Goal: Information Seeking & Learning: Learn about a topic

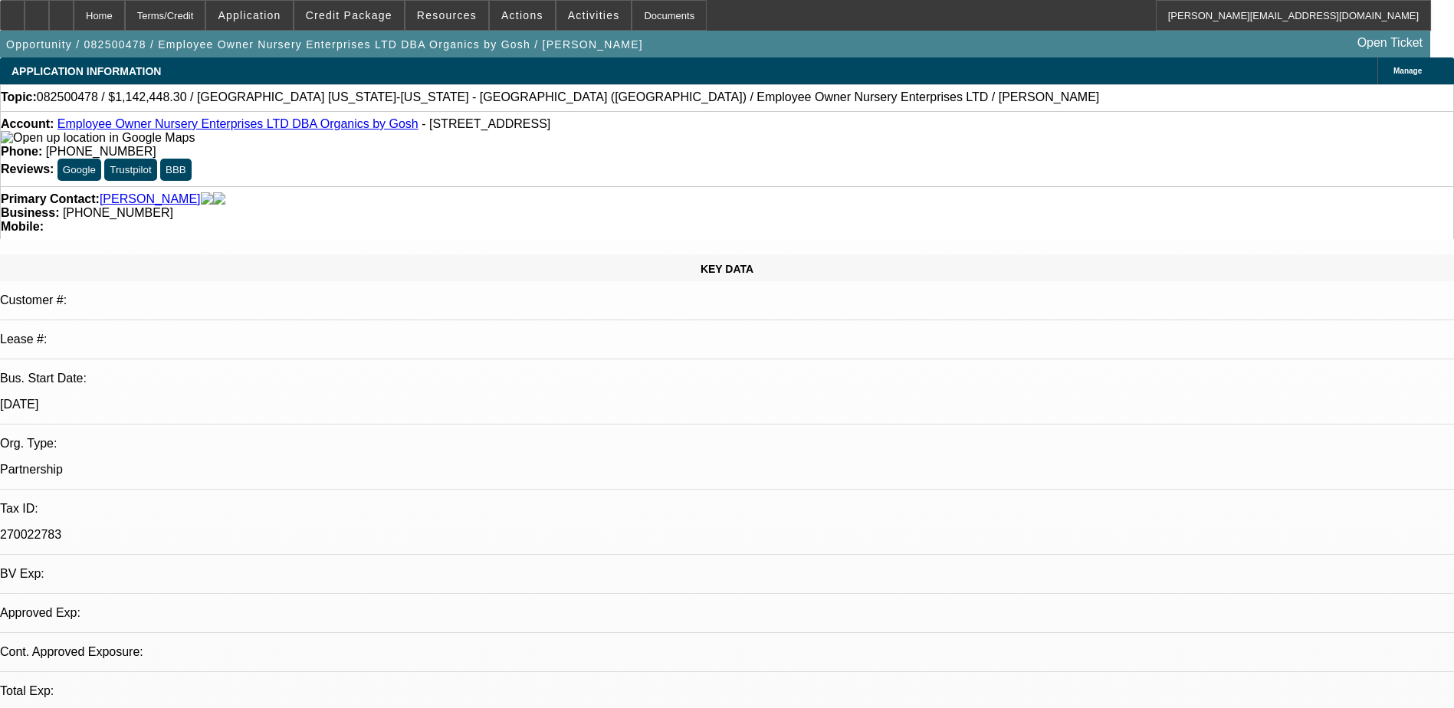
select select "0.1"
select select "2"
select select "0.1"
select select "1"
select select "2"
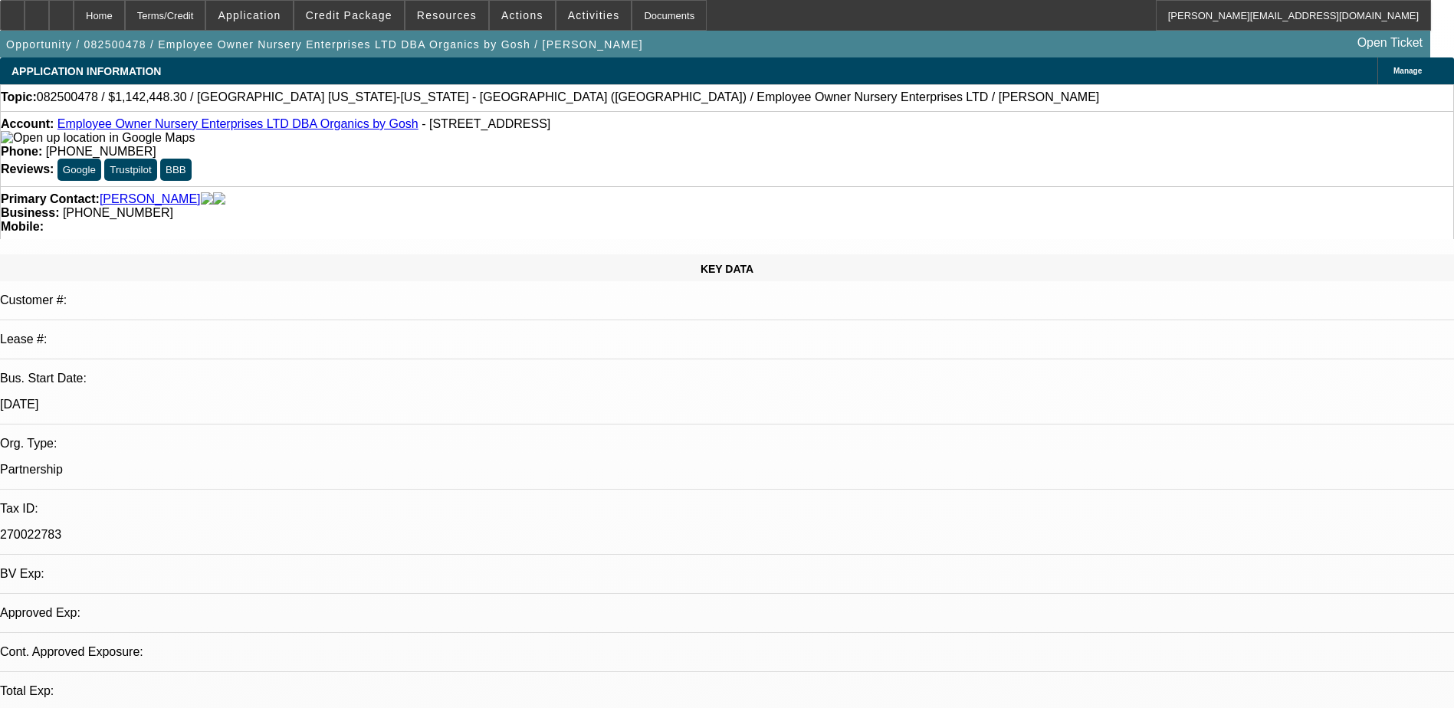
select select "4"
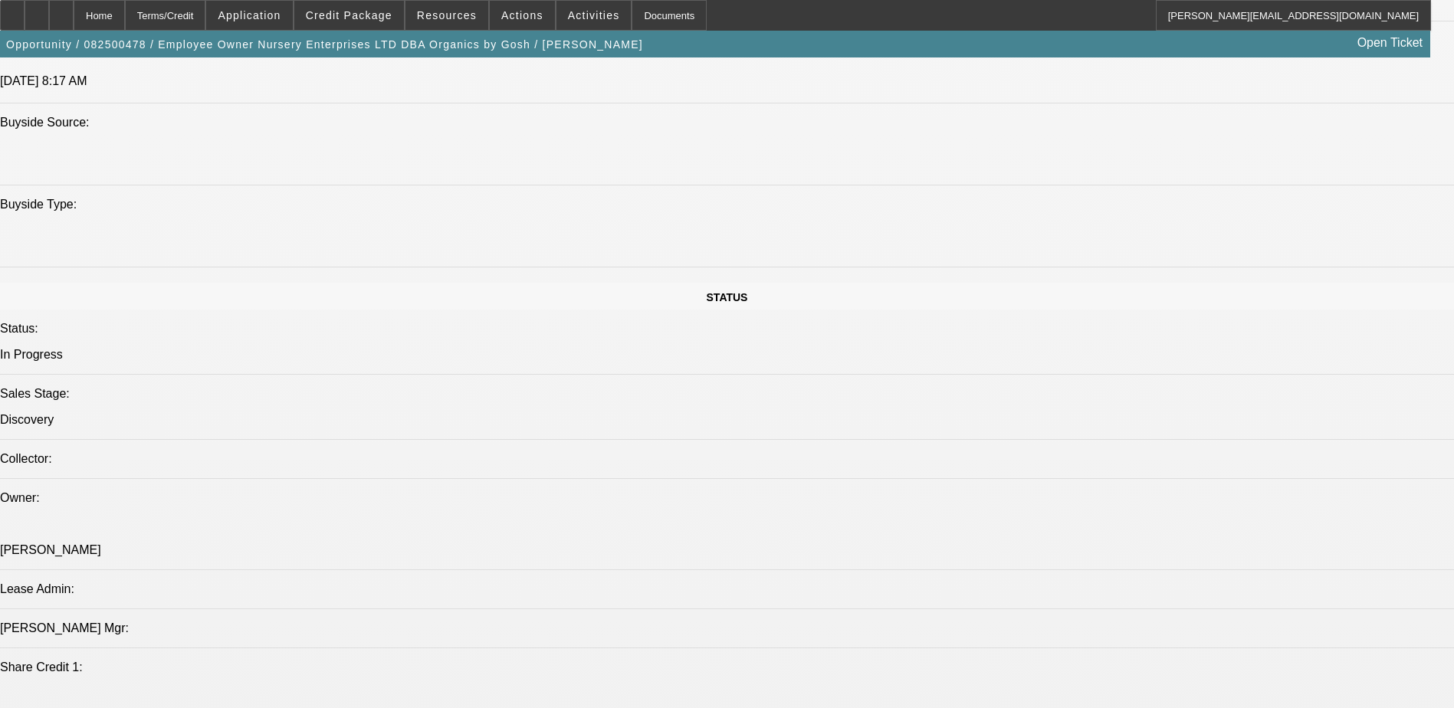
scroll to position [1687, 0]
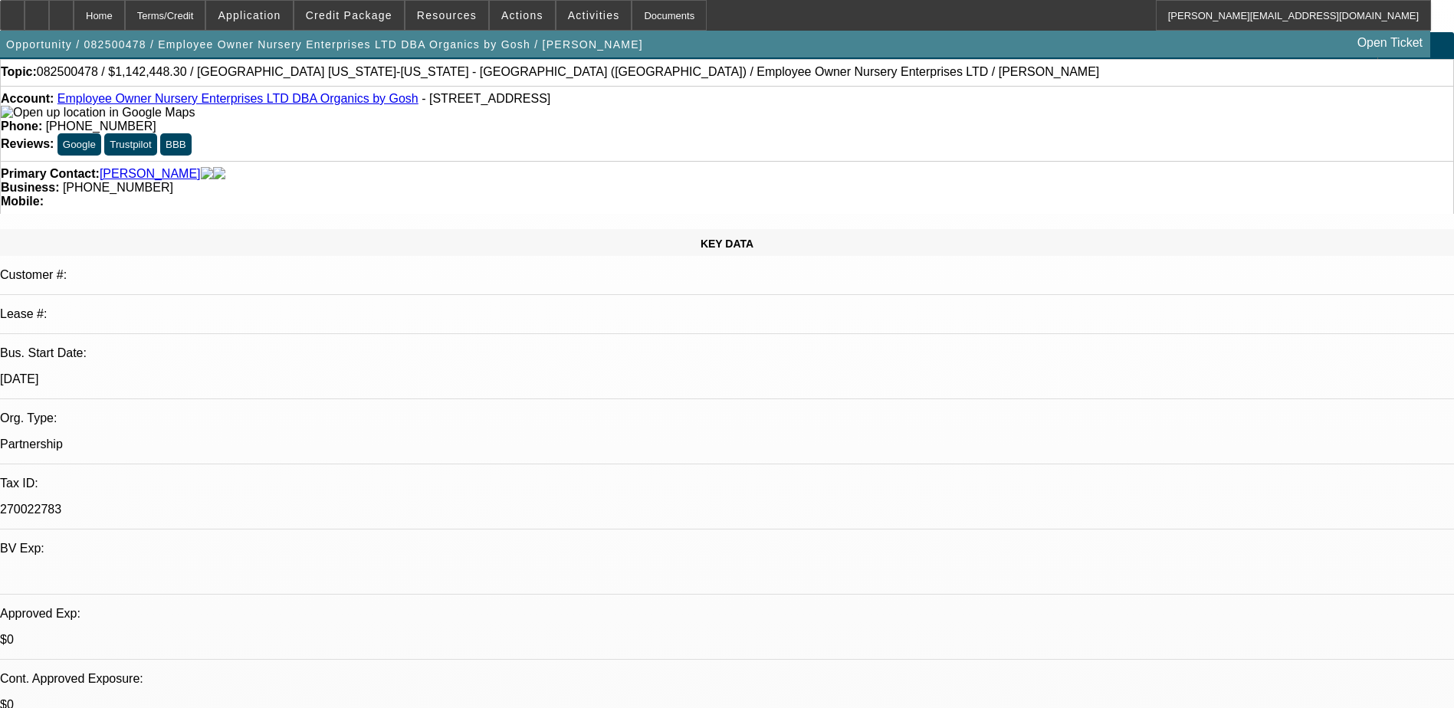
scroll to position [0, 0]
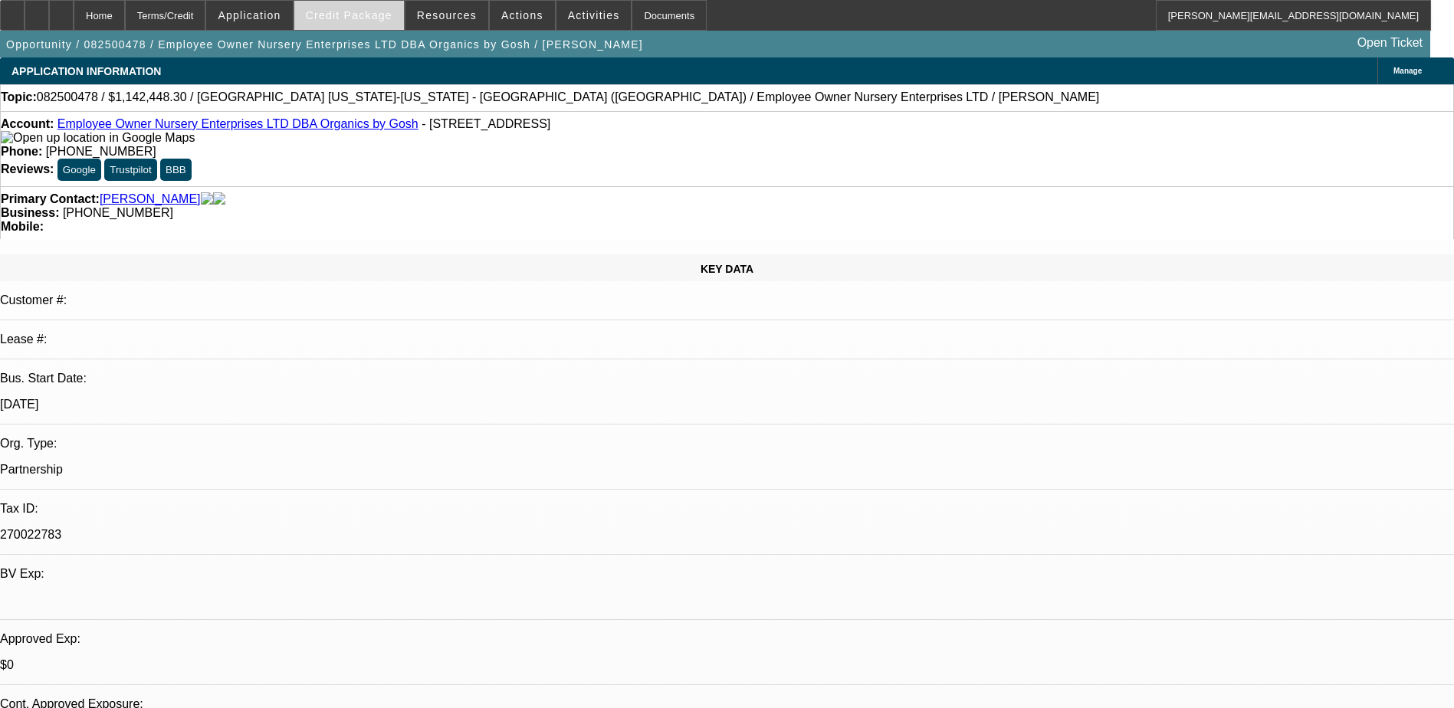
click at [366, 14] on span "Credit Package" at bounding box center [349, 15] width 87 height 12
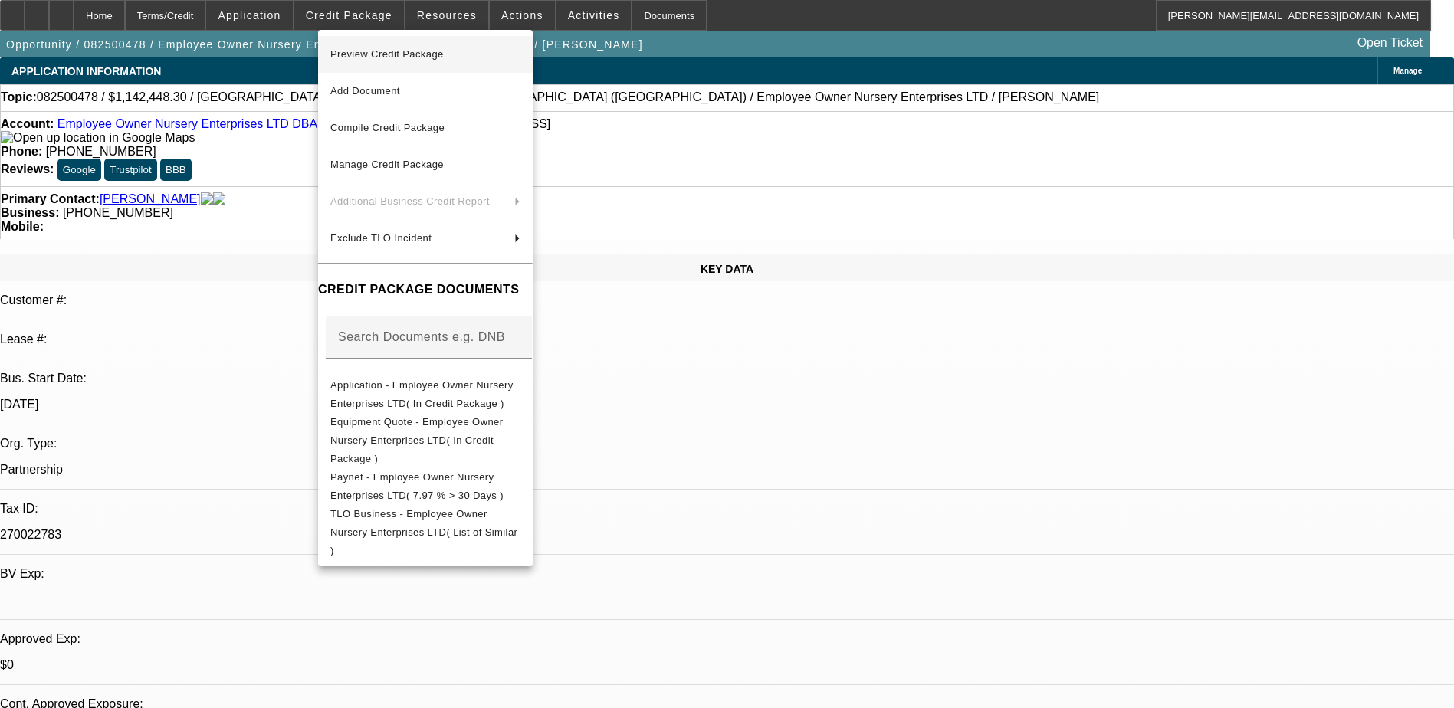
click at [367, 58] on span "Preview Credit Package" at bounding box center [386, 54] width 113 height 12
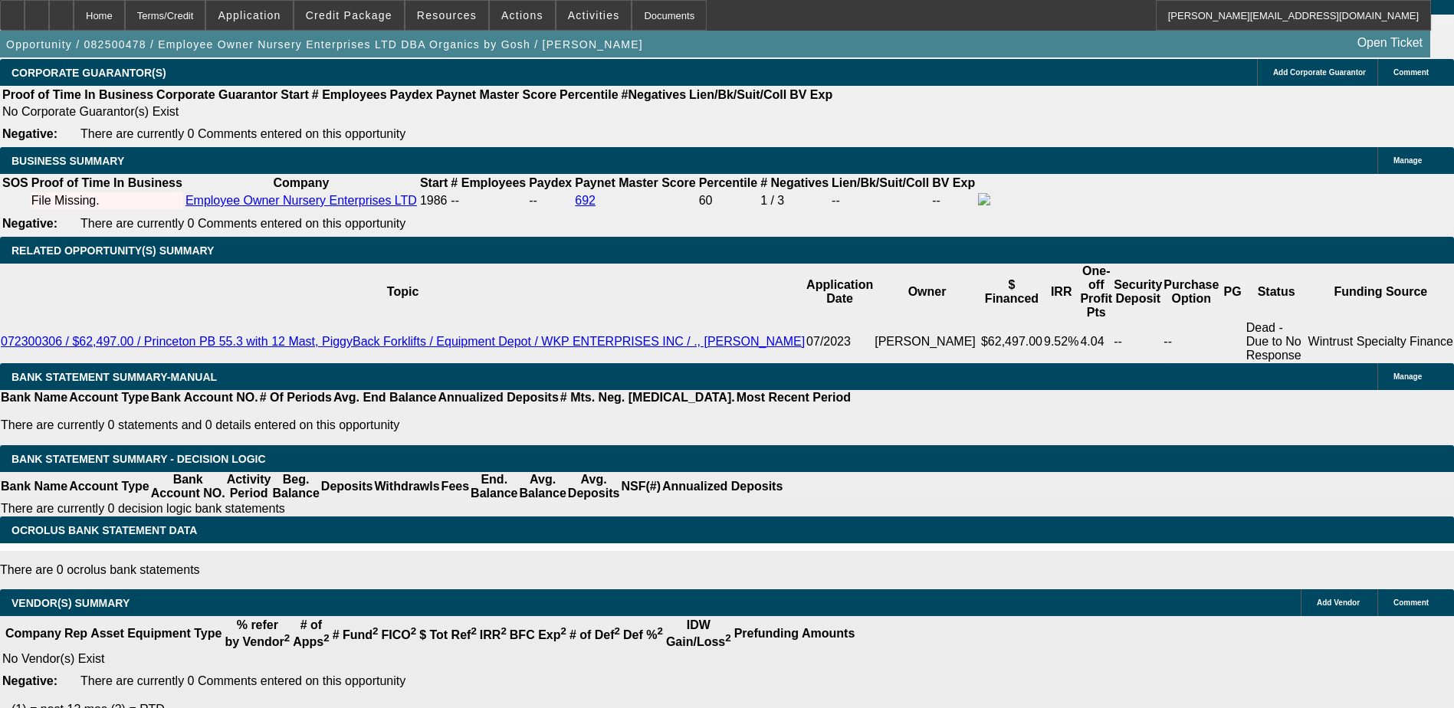
scroll to position [2370, 0]
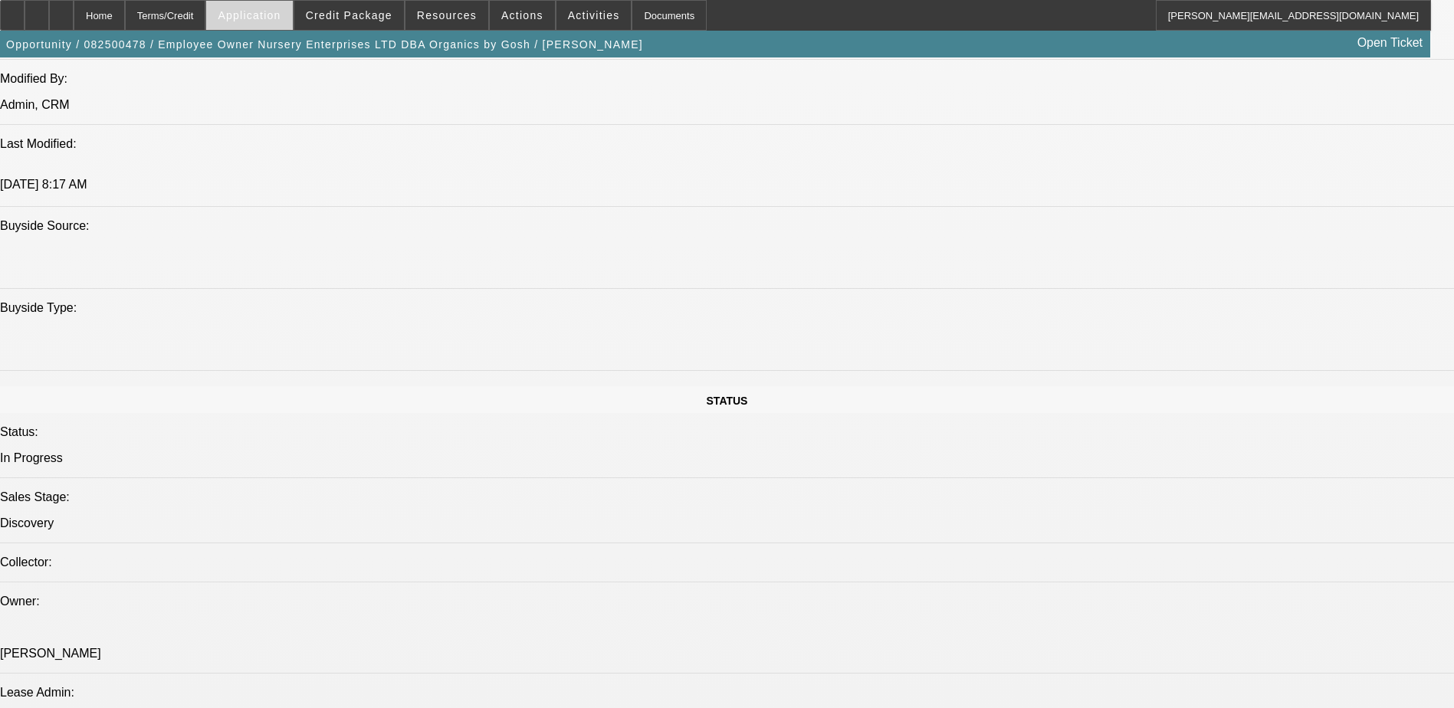
scroll to position [1143, 0]
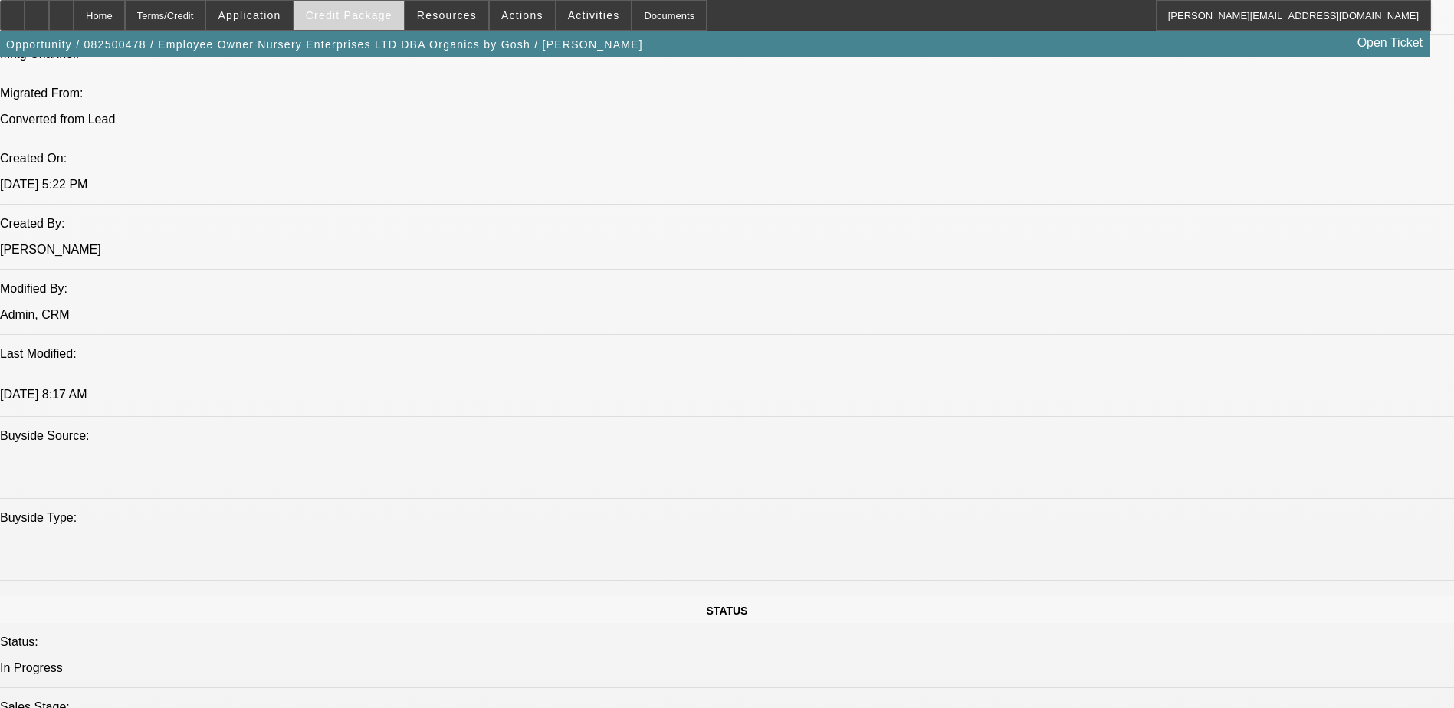
click at [363, 15] on span "Credit Package" at bounding box center [349, 15] width 87 height 12
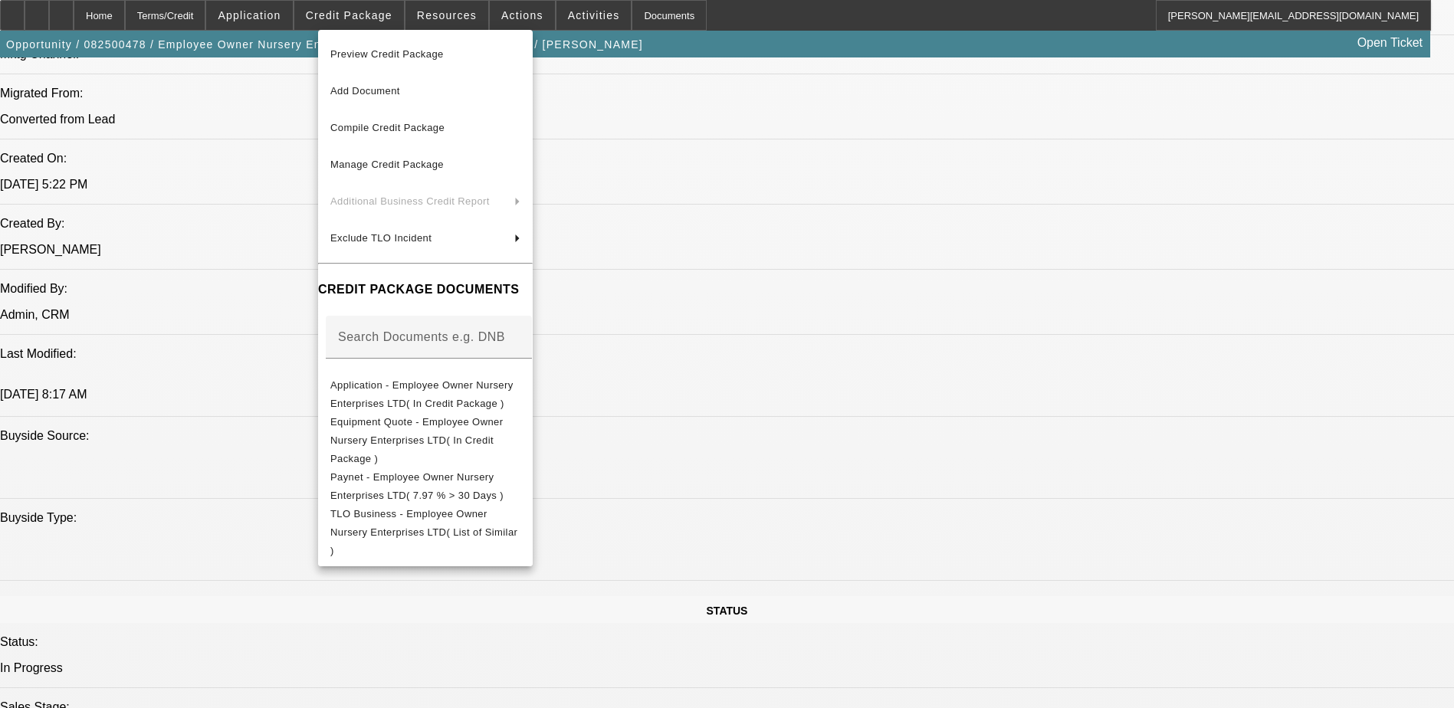
click at [370, 53] on span "Preview Credit Package" at bounding box center [386, 54] width 113 height 12
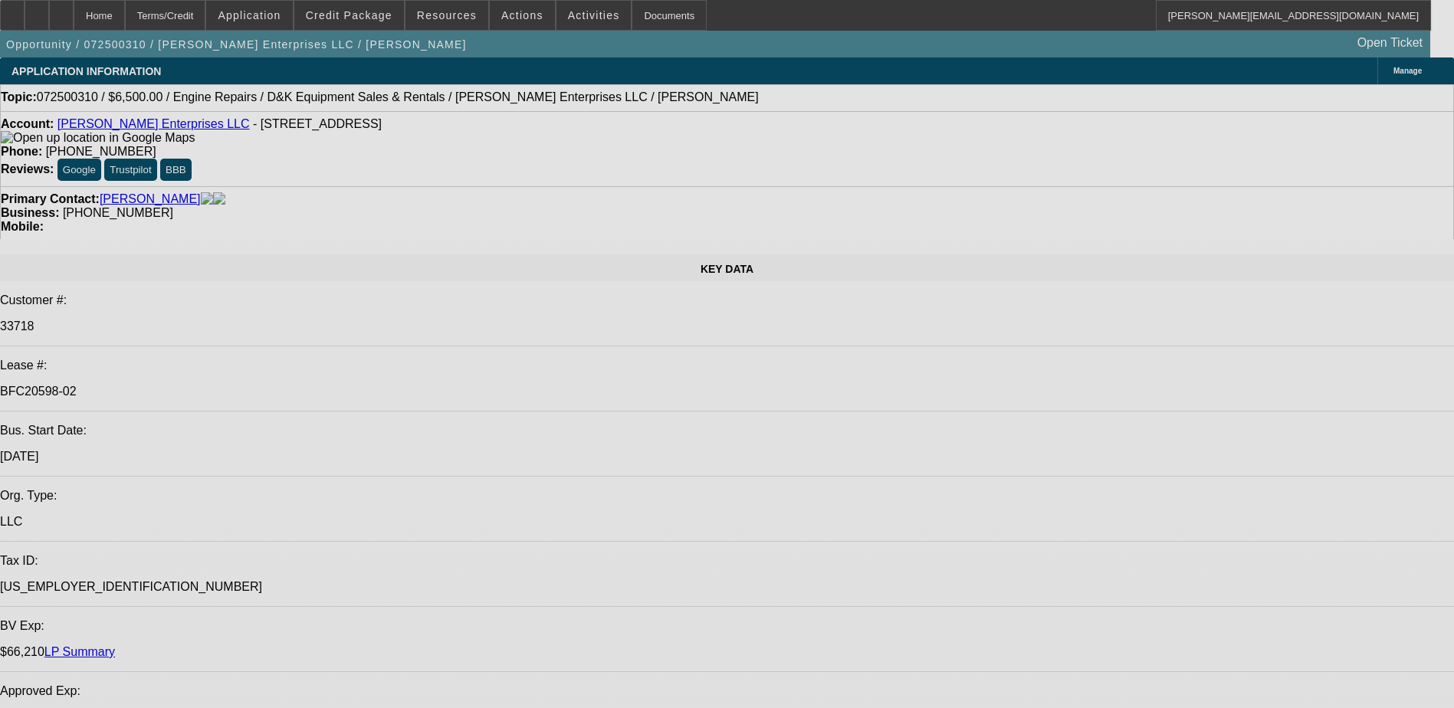
select select "0"
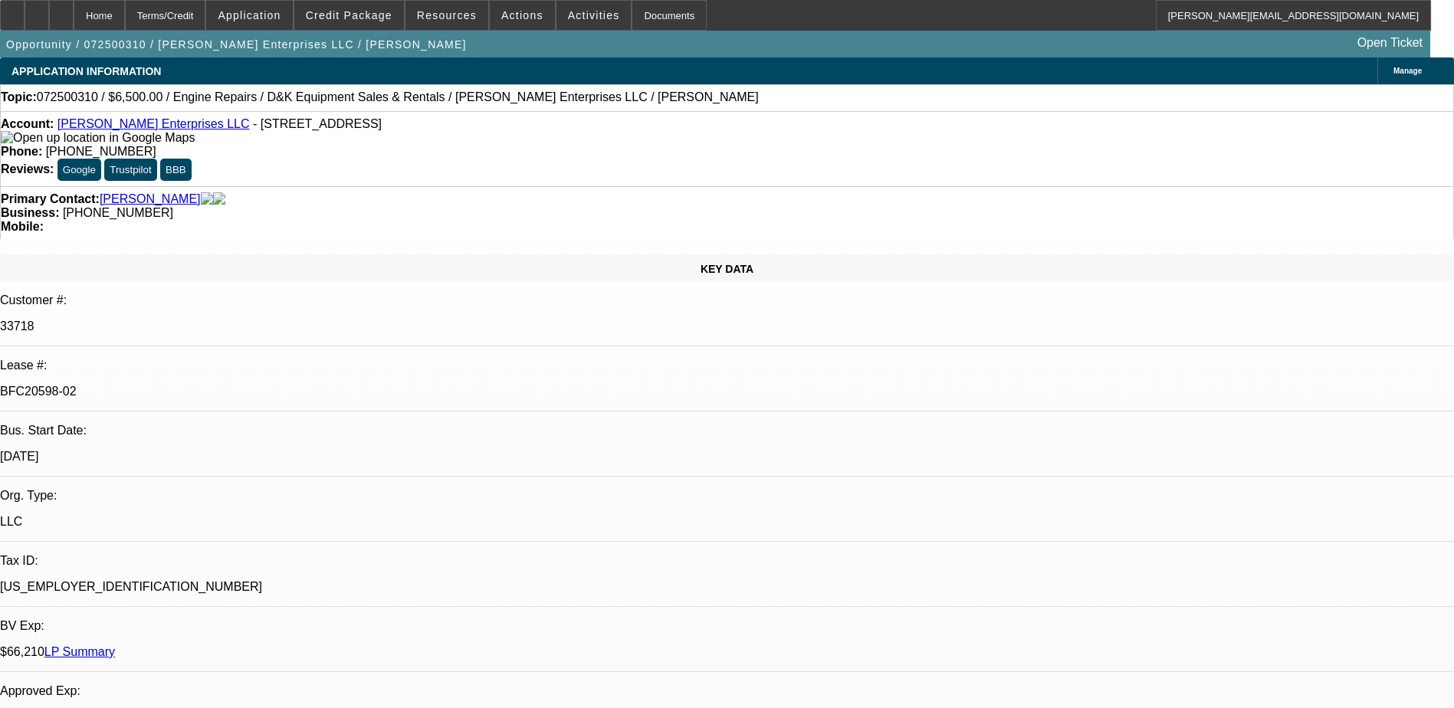
select select "0"
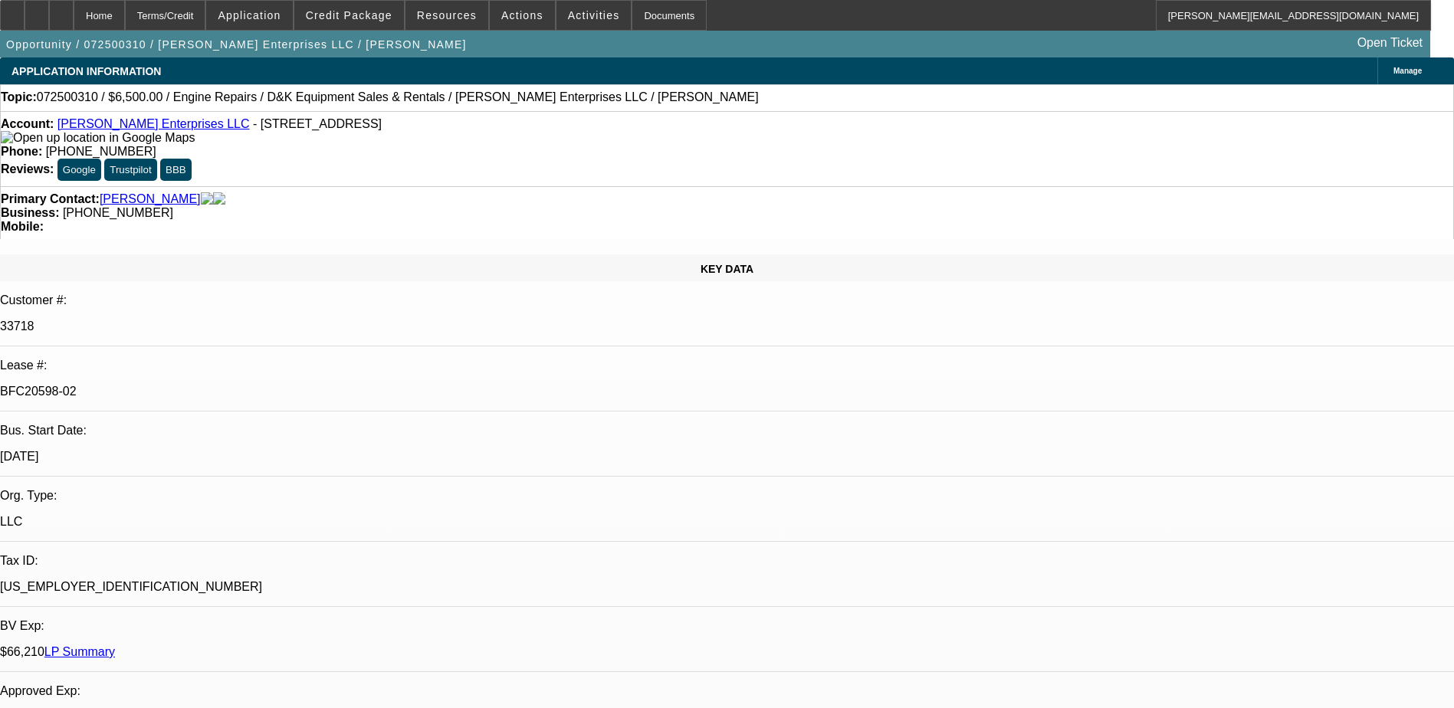
select select "0"
select select "0.1"
select select "1"
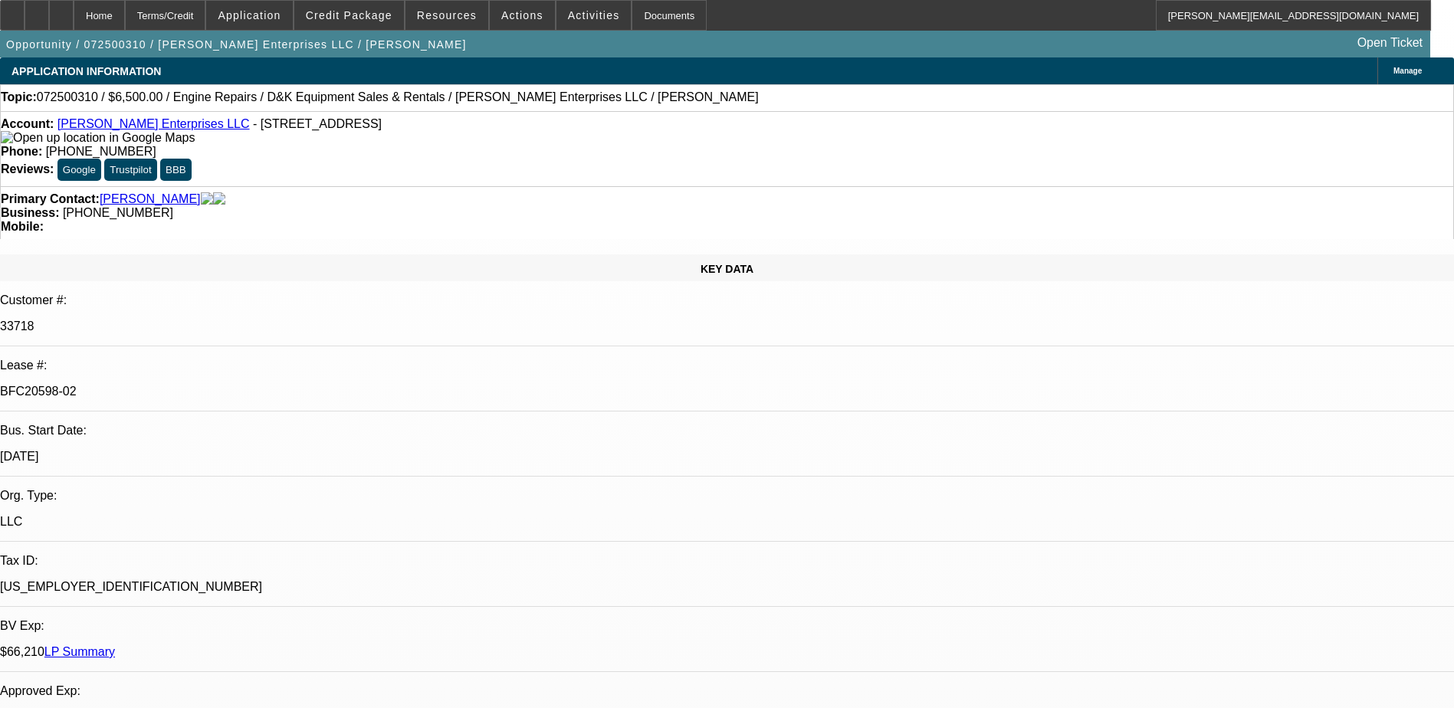
select select "2"
select select "6"
select select "1"
select select "2"
select select "6"
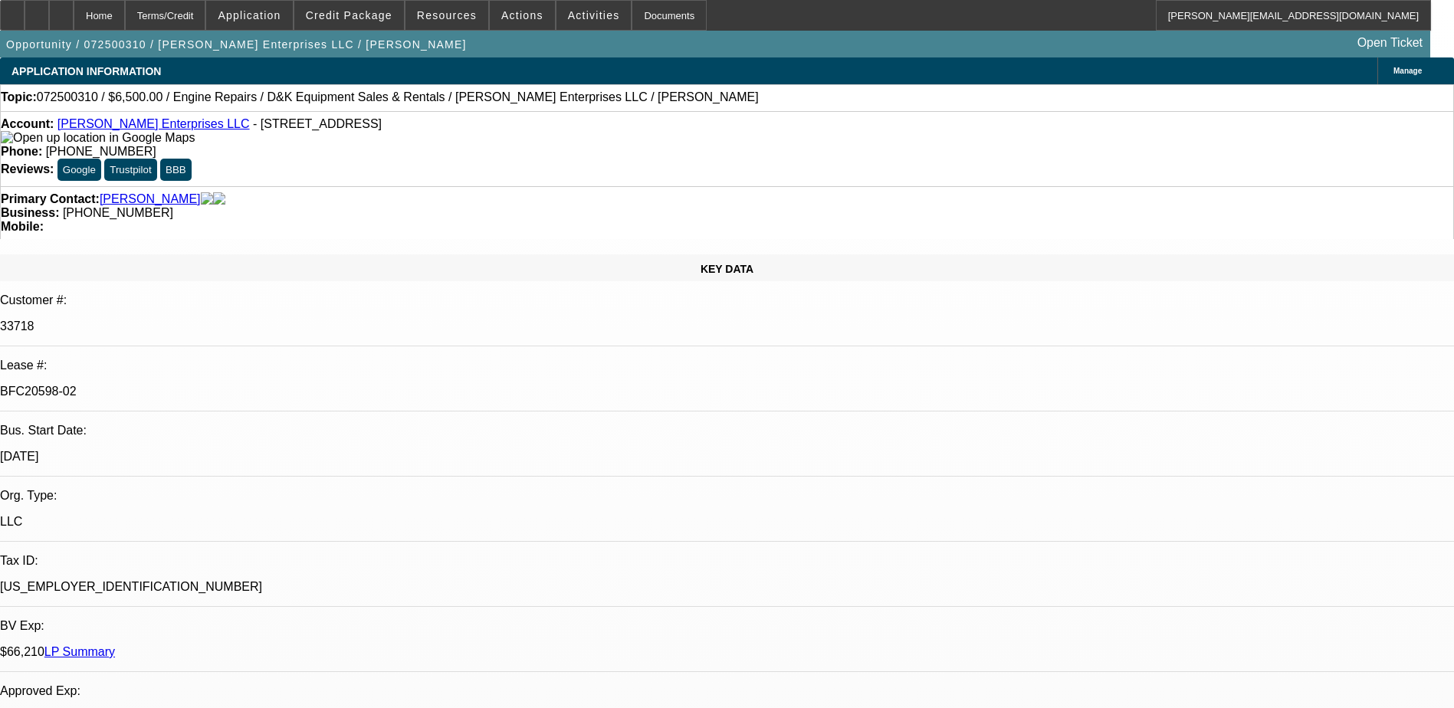
select select "1"
select select "2"
select select "6"
select select "1"
select select "2"
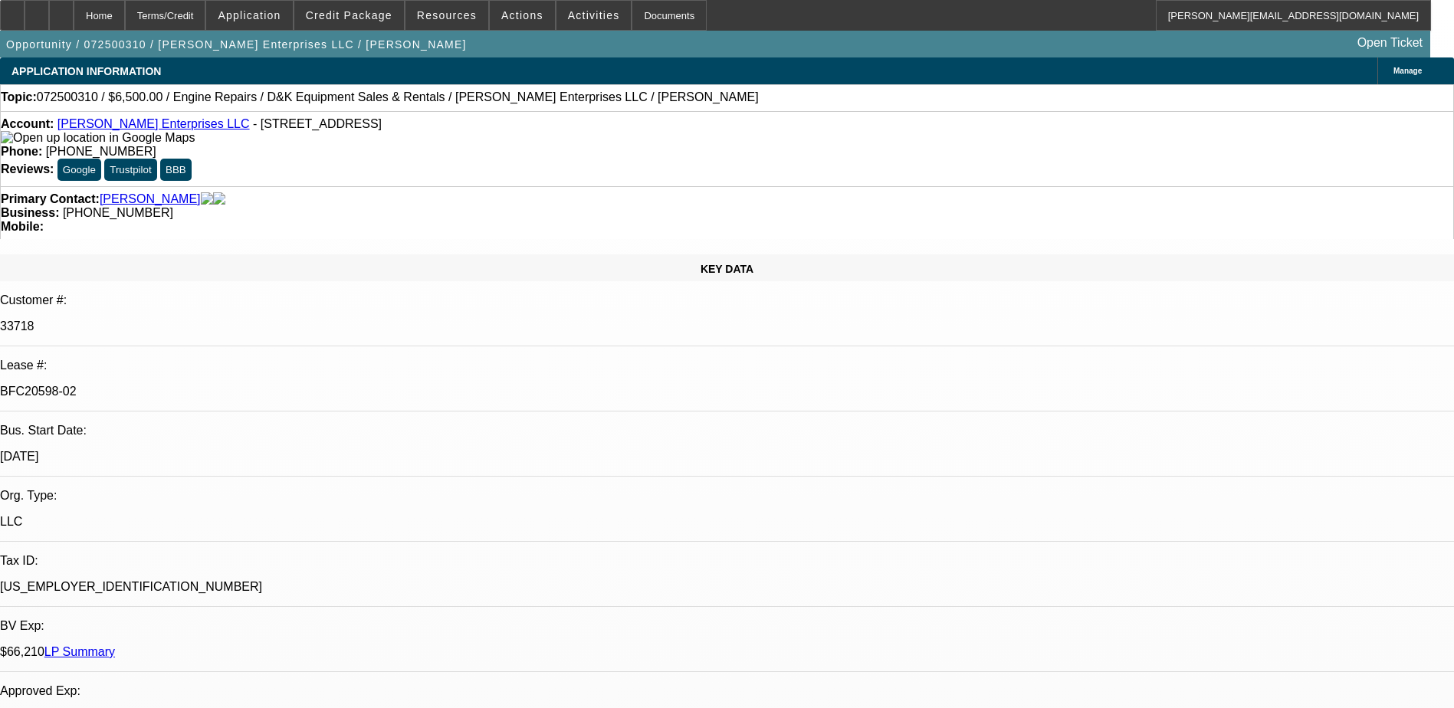
select select "4"
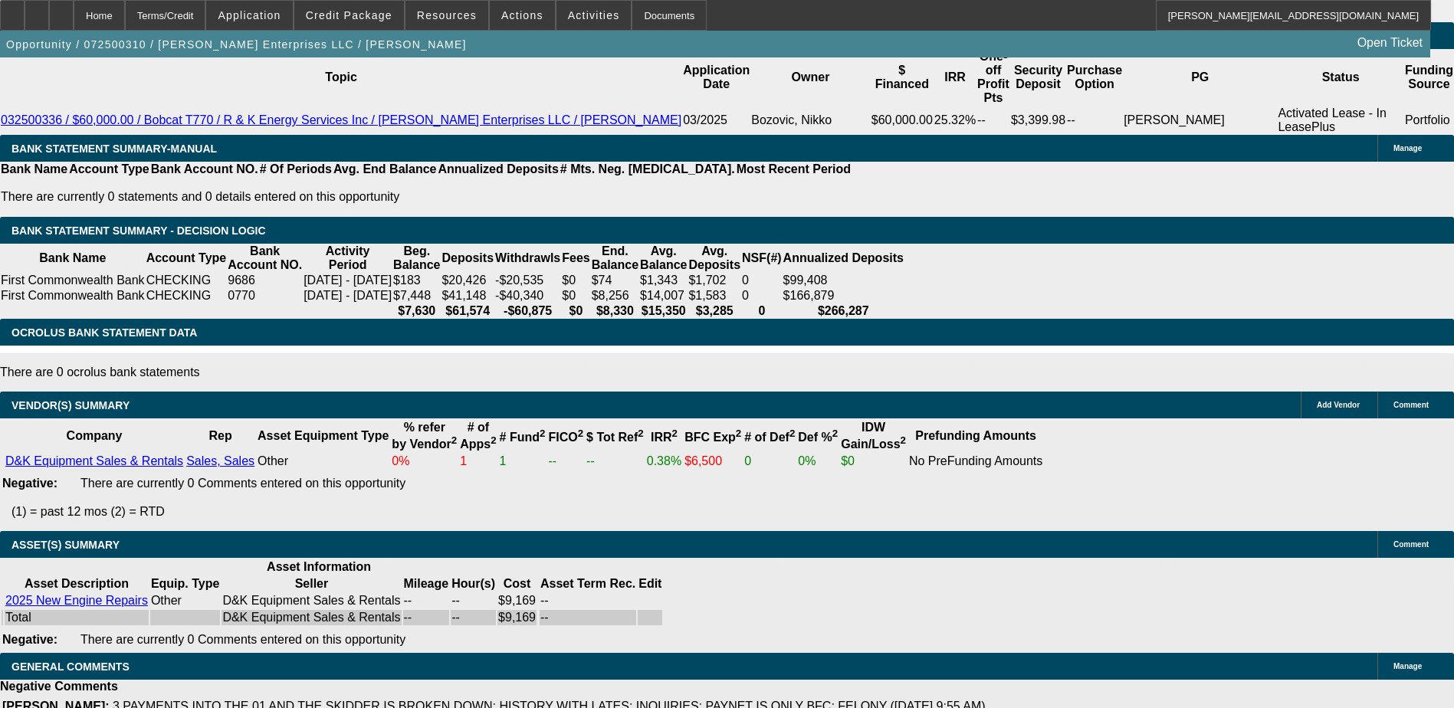
scroll to position [2797, 0]
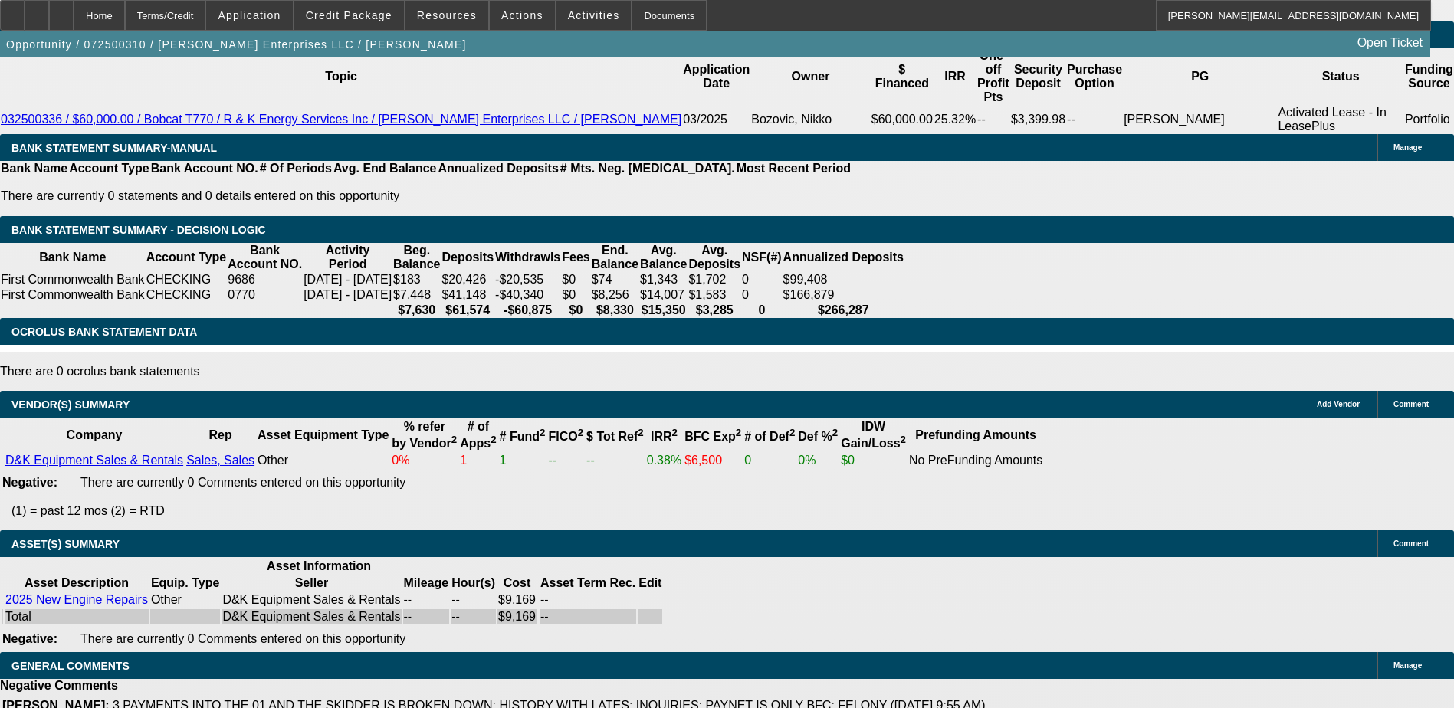
drag, startPoint x: 1103, startPoint y: 330, endPoint x: 1161, endPoint y: 306, distance: 62.5
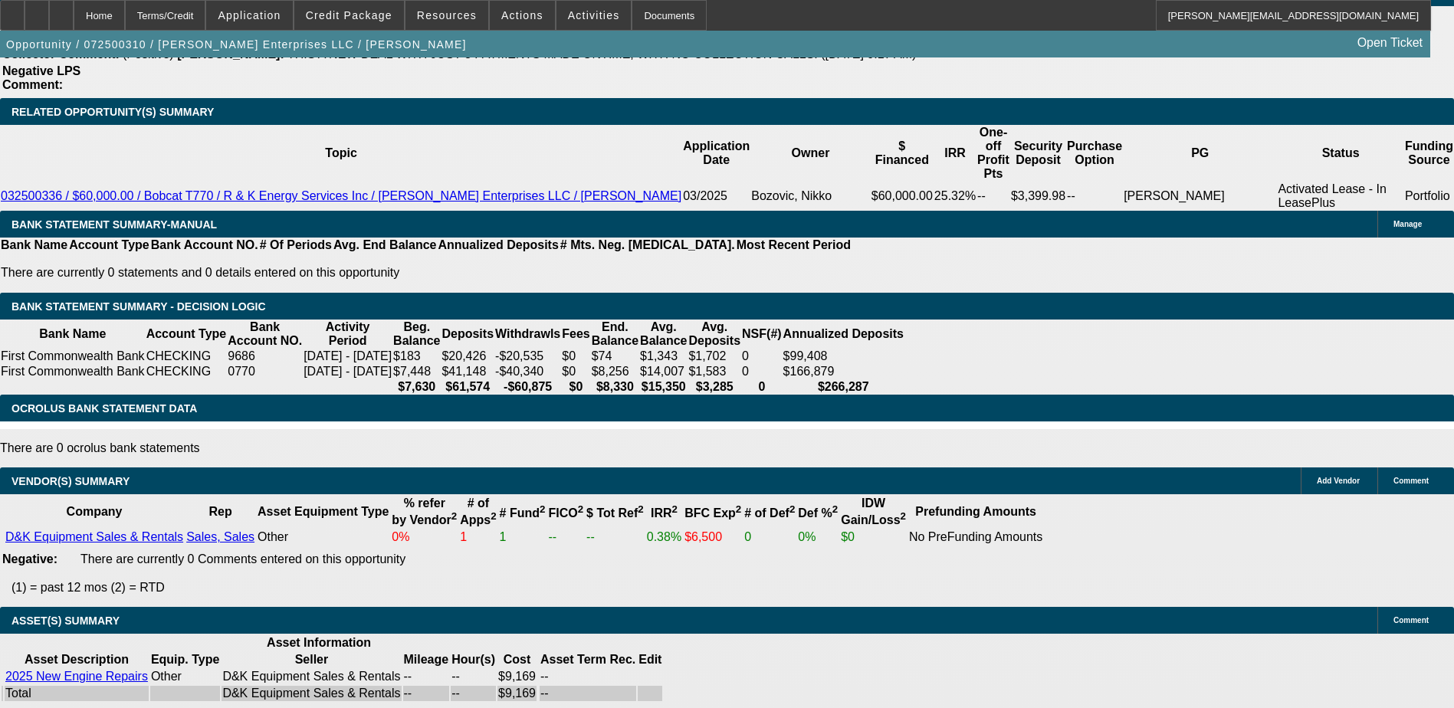
scroll to position [2132, 0]
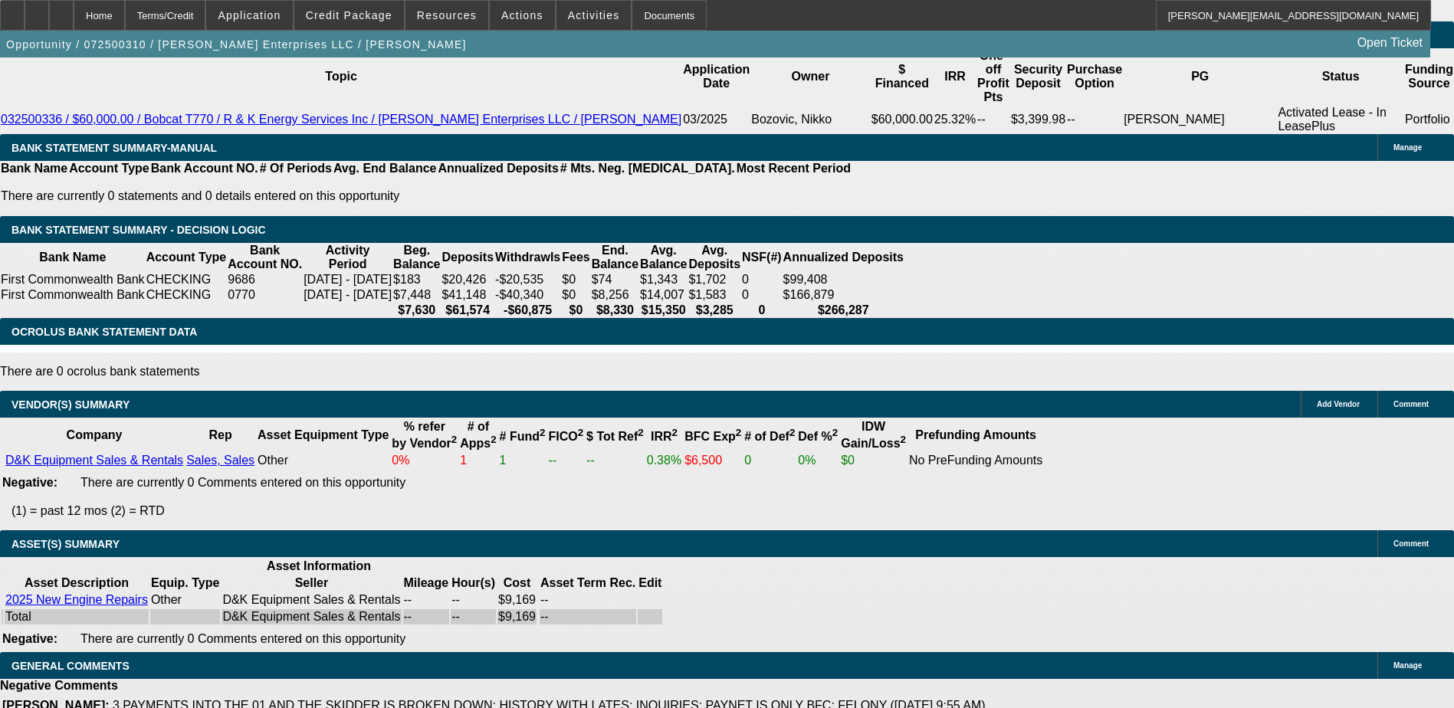
scroll to position [205, 0]
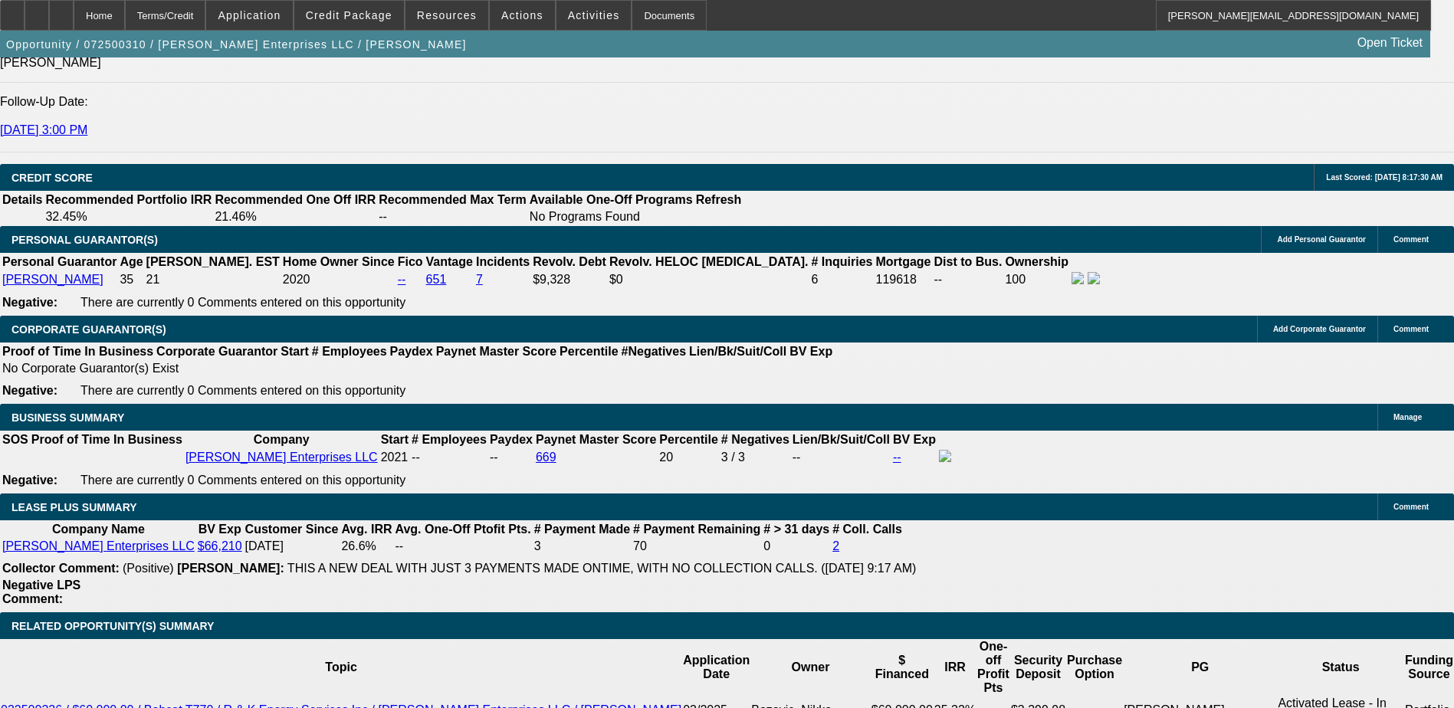
scroll to position [2183, 0]
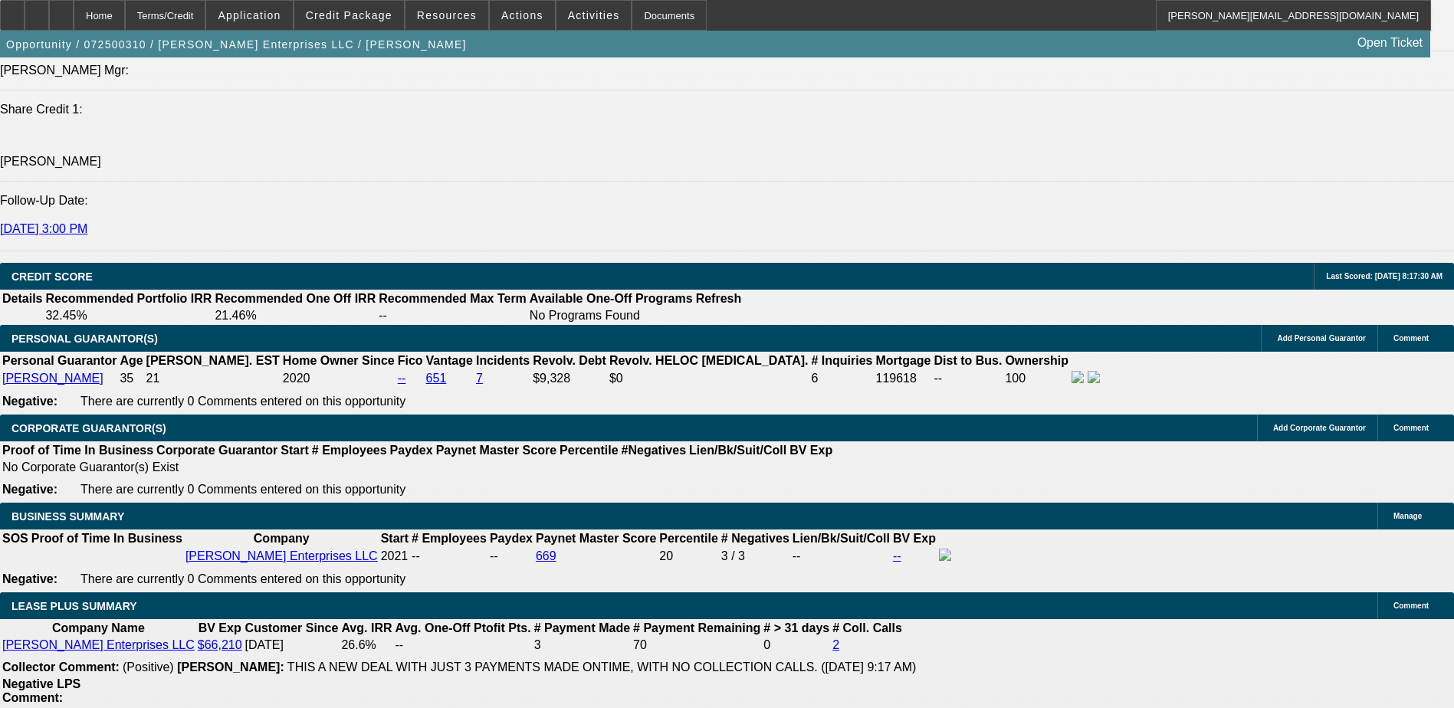
scroll to position [1672, 0]
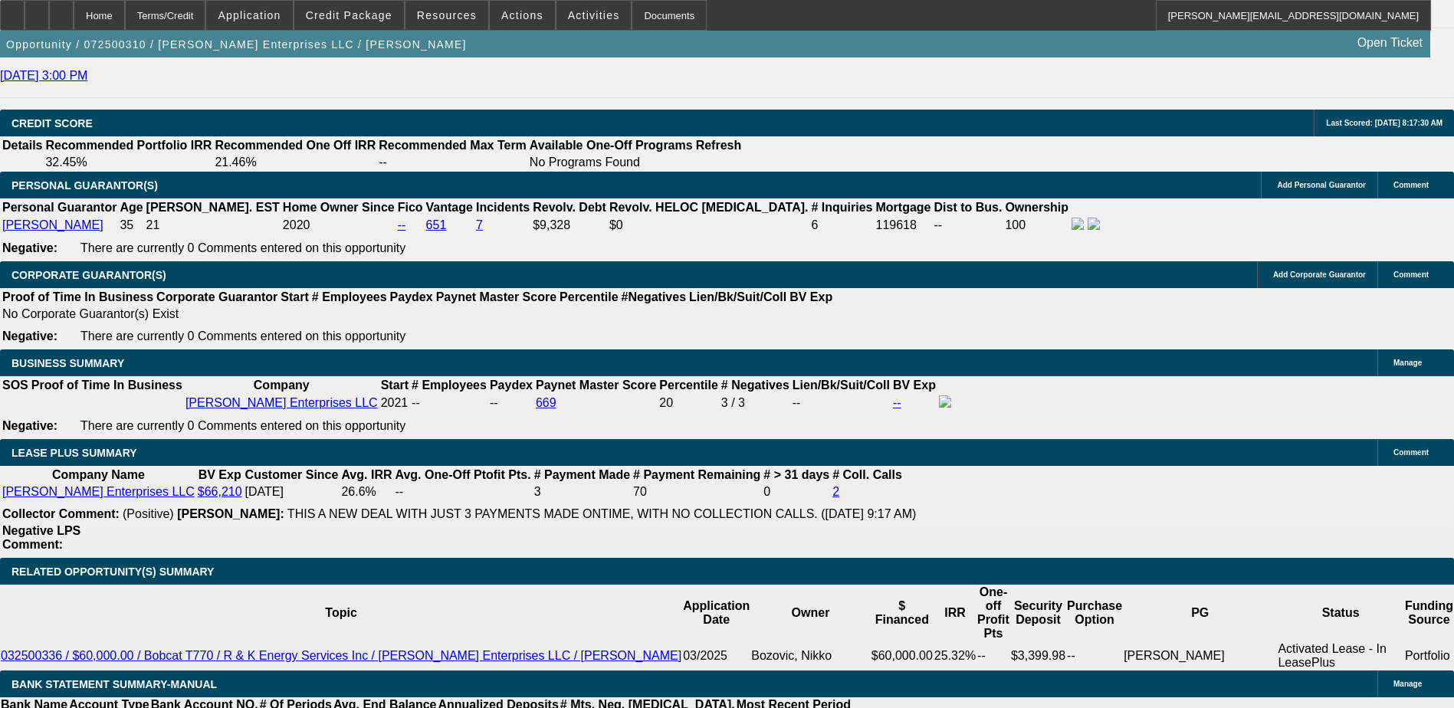
scroll to position [0, 0]
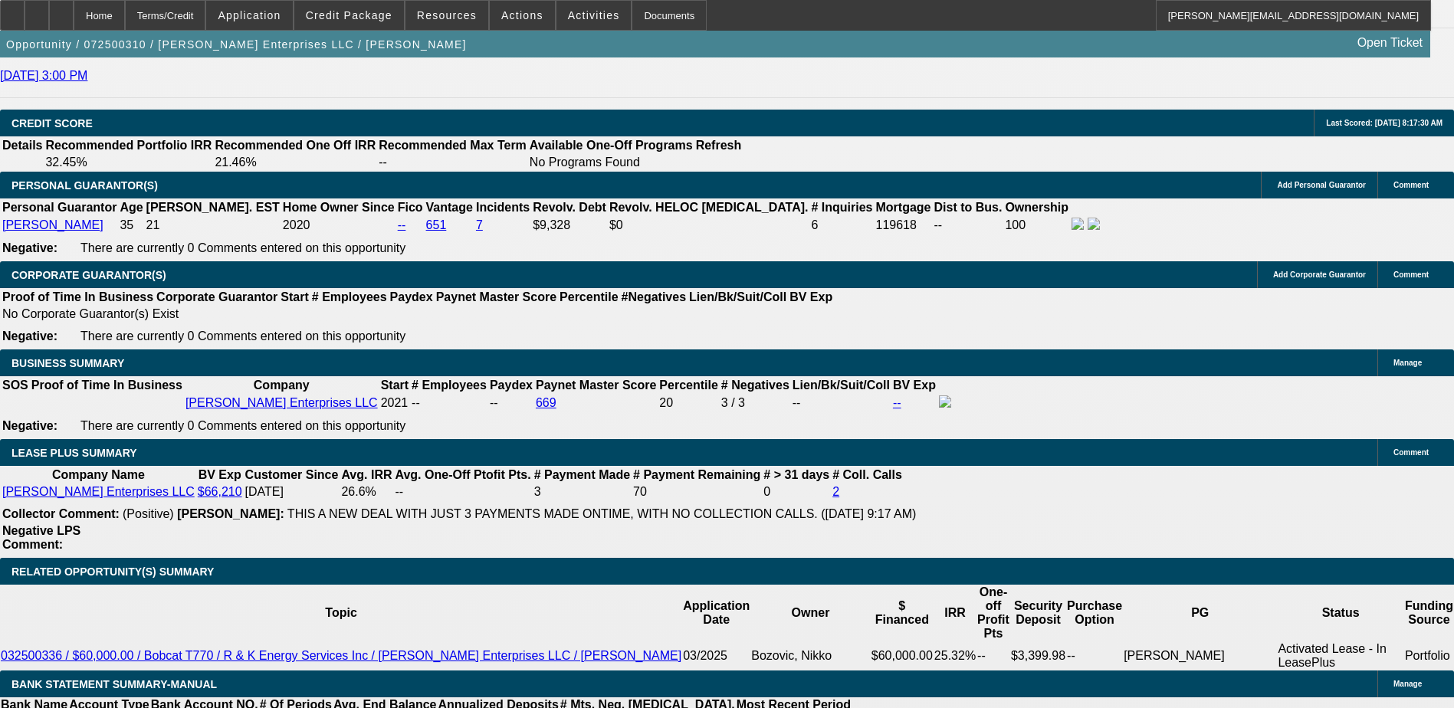
scroll to position [1212, 0]
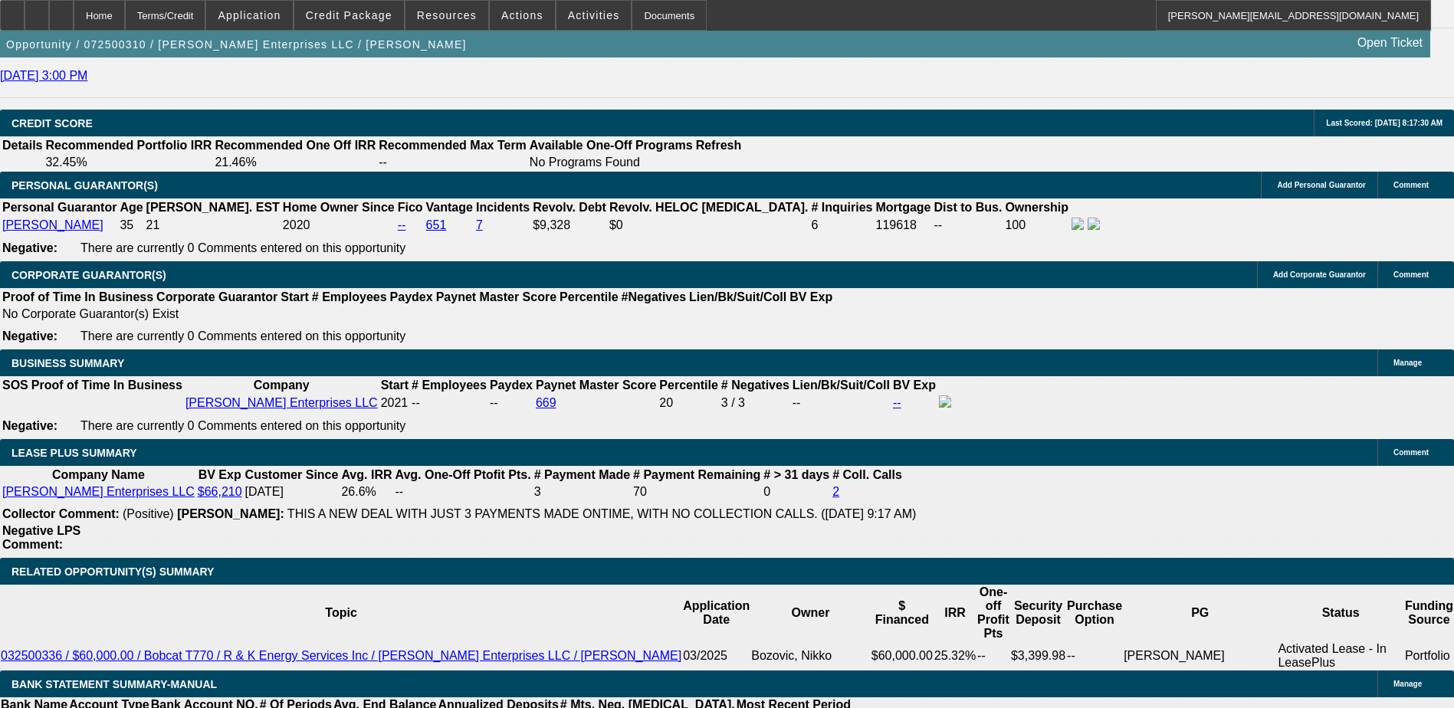
scroll to position [292, 0]
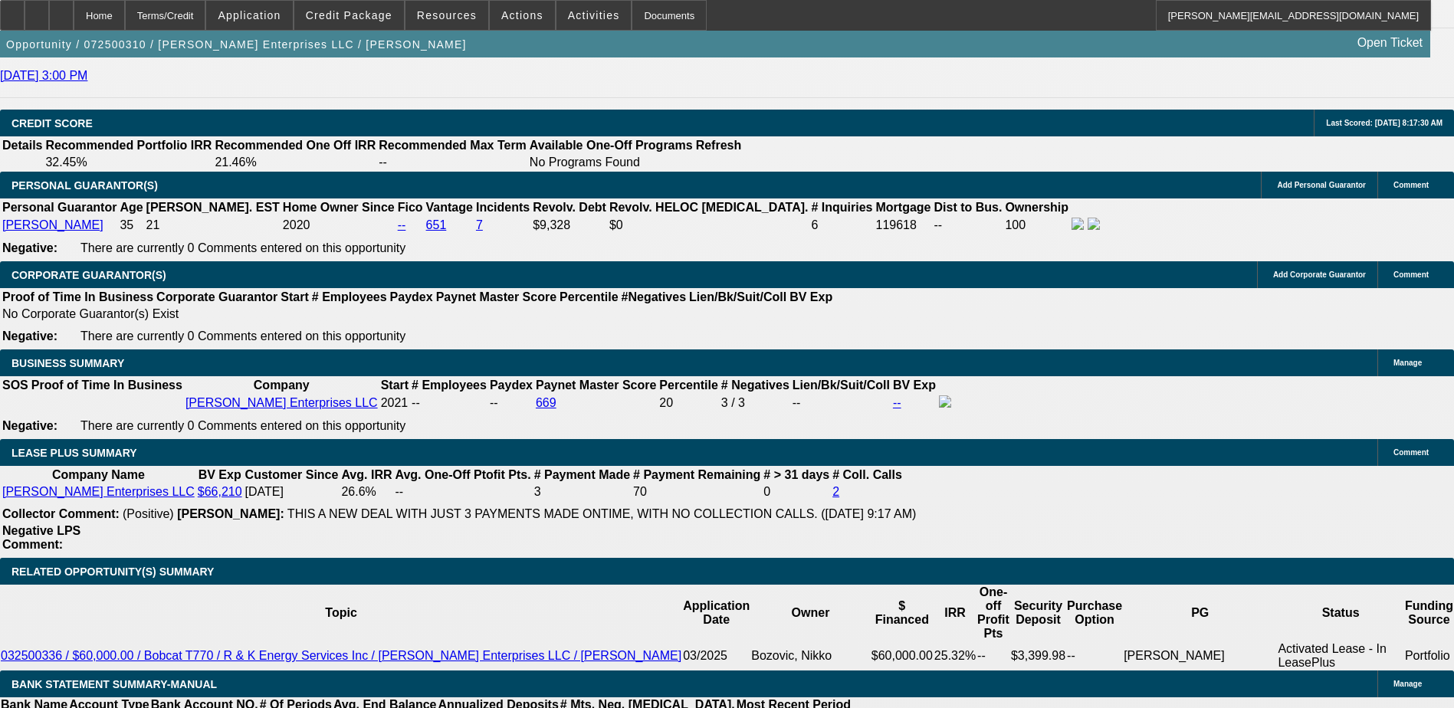
scroll to position [139, 0]
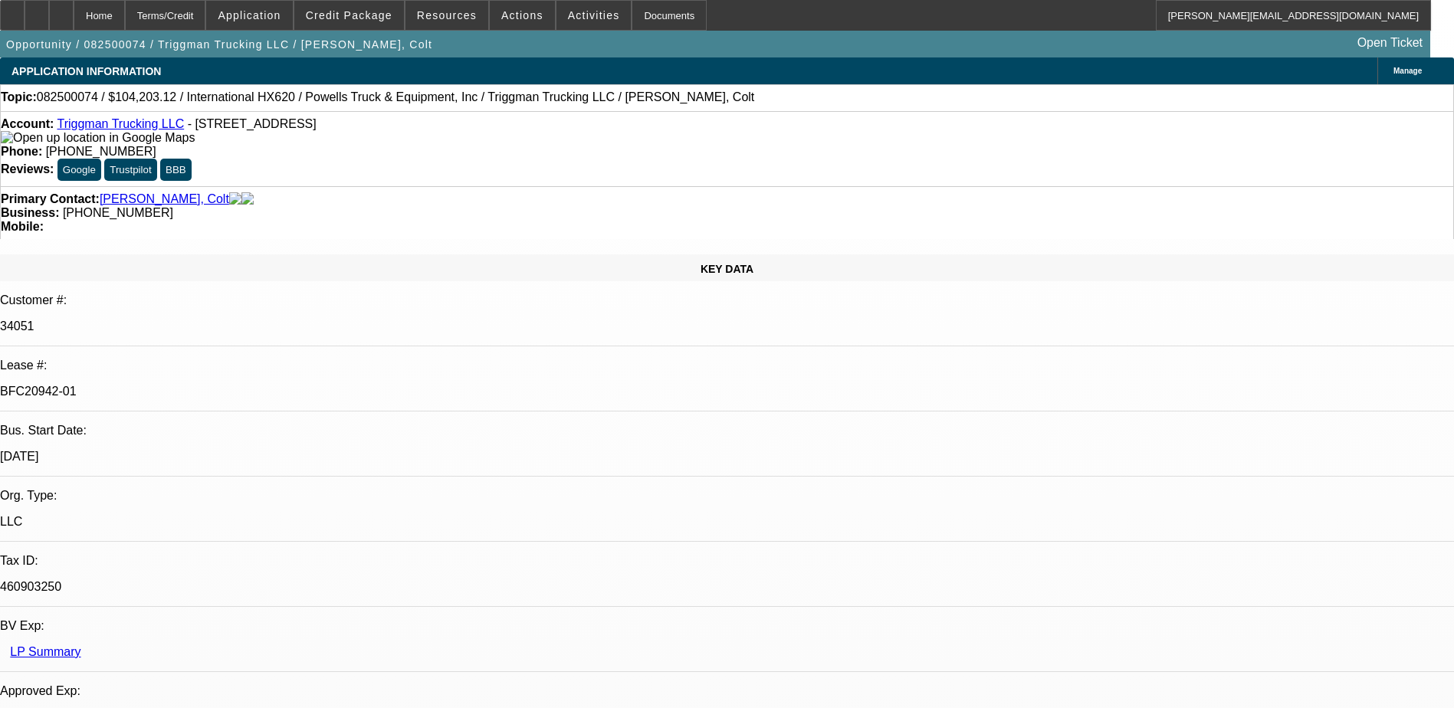
select select "0"
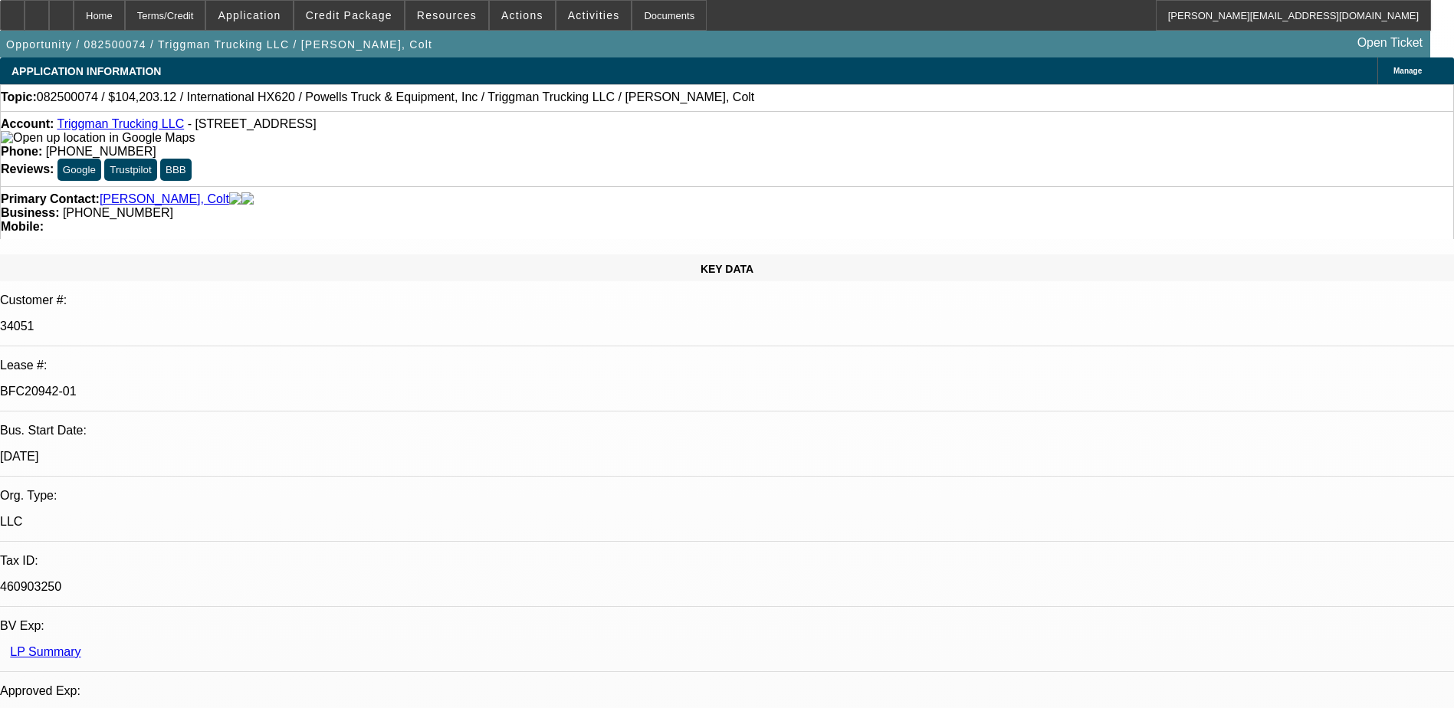
select select "0.1"
select select "0"
select select "0.1"
select select "0"
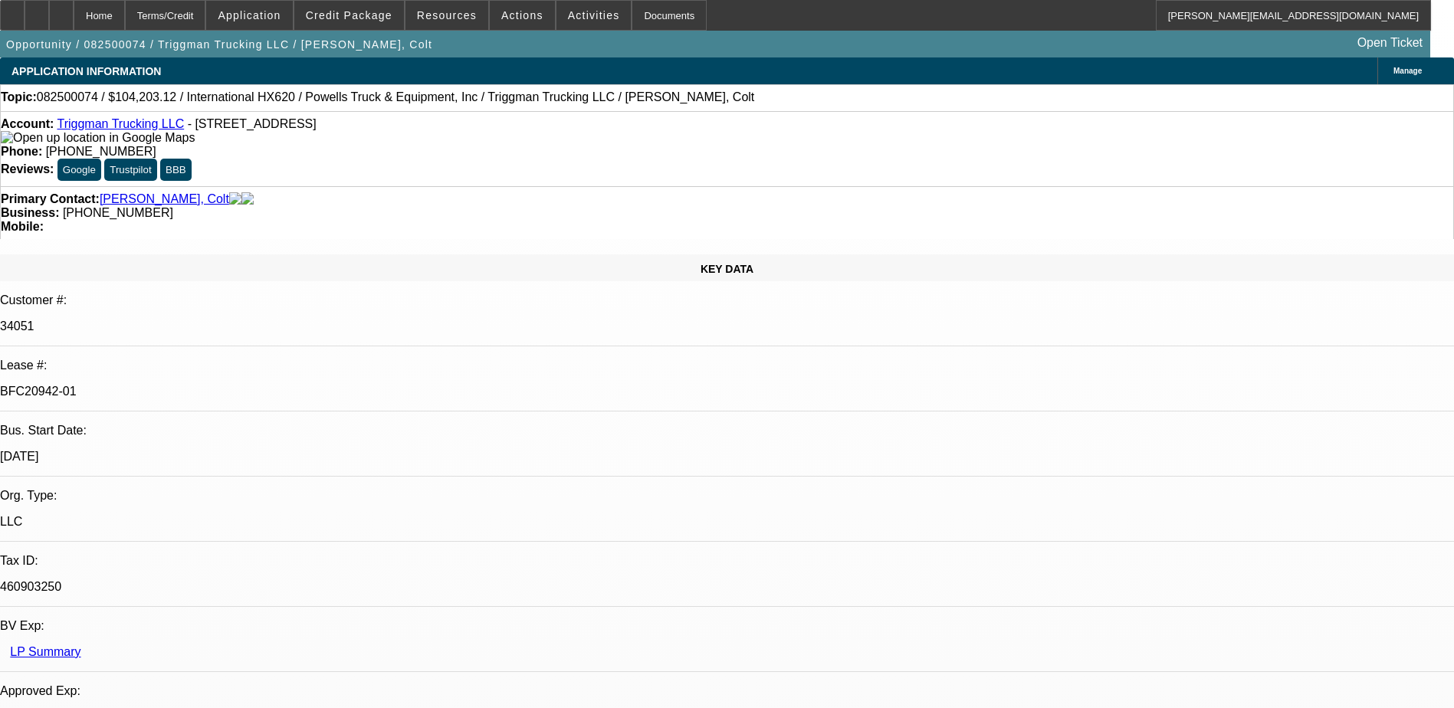
select select "0"
select select "0.1"
select select "1"
select select "2"
select select "6"
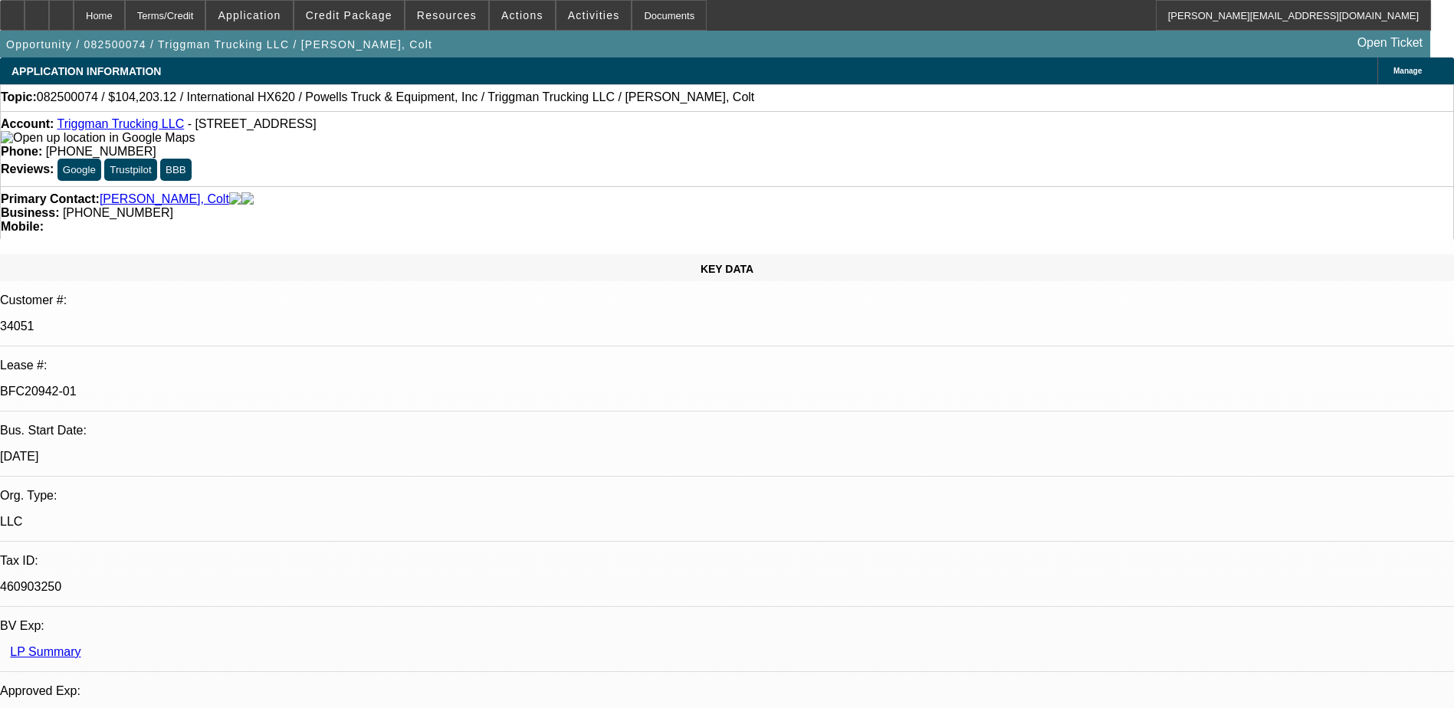
select select "1"
select select "2"
select select "4"
select select "1"
select select "2"
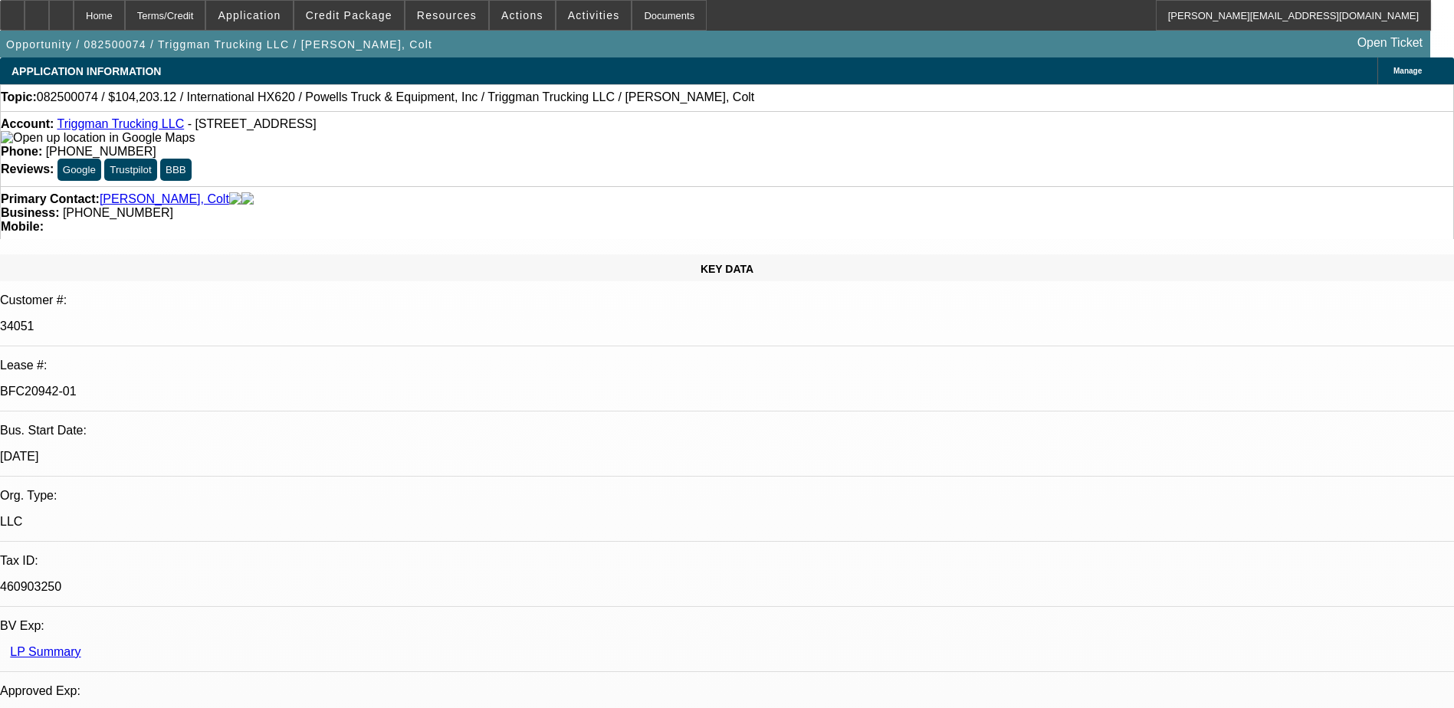
select select "4"
select select "1"
select select "2"
select select "4"
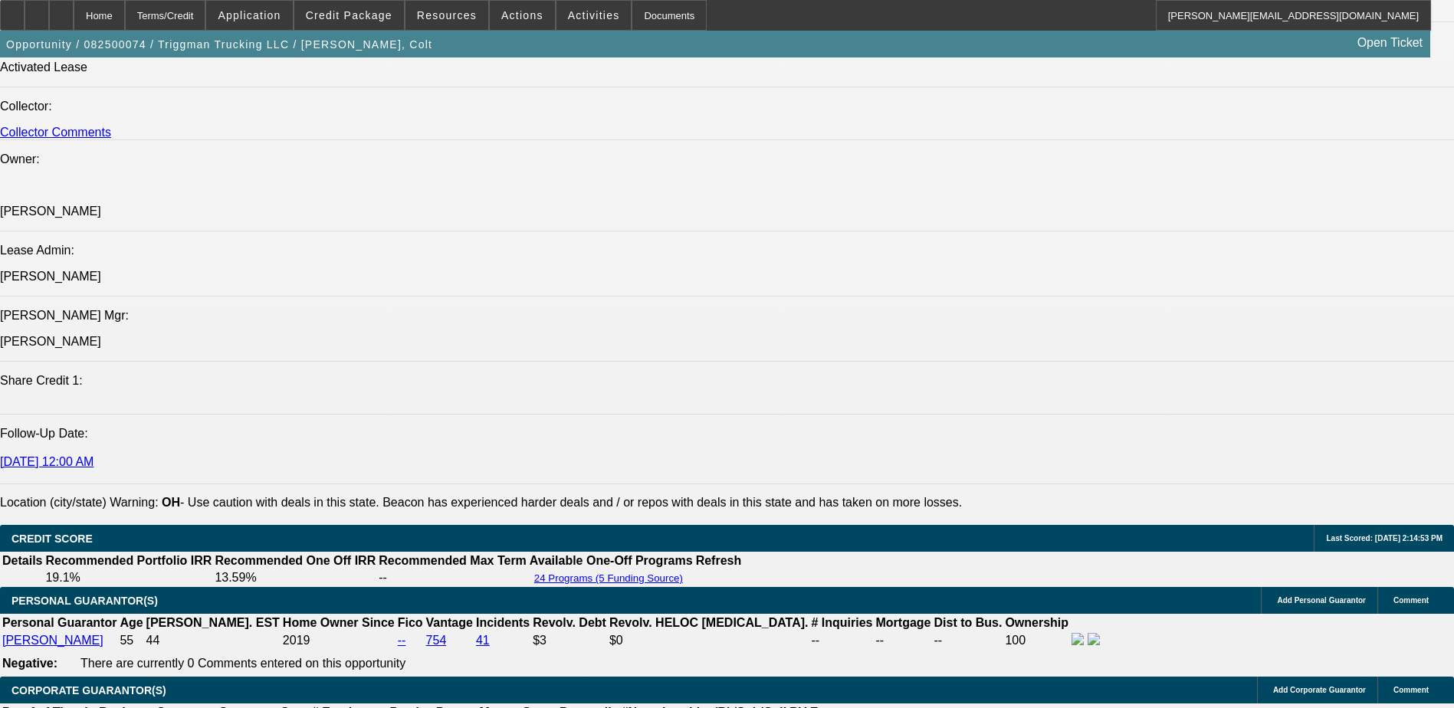
scroll to position [1824, 0]
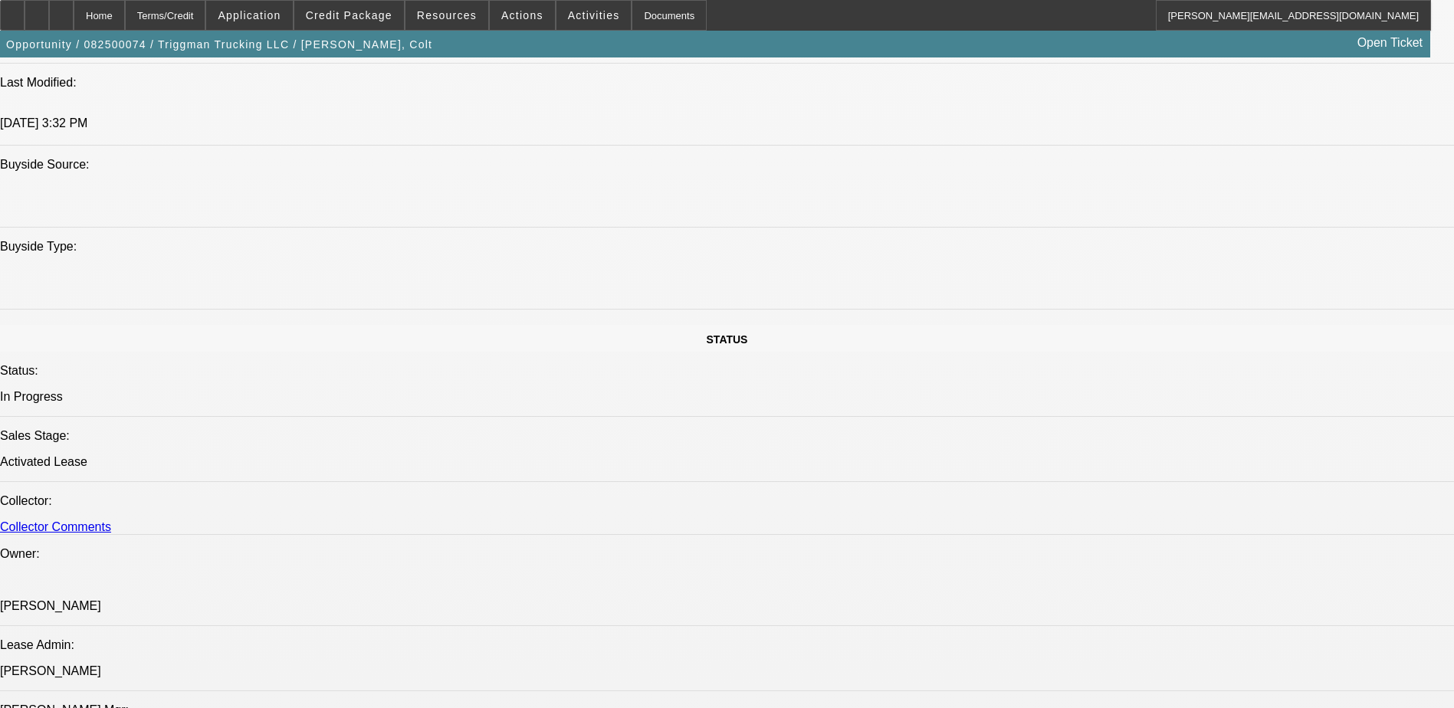
scroll to position [3610, 0]
drag, startPoint x: 1158, startPoint y: 385, endPoint x: 1000, endPoint y: 363, distance: 160.3
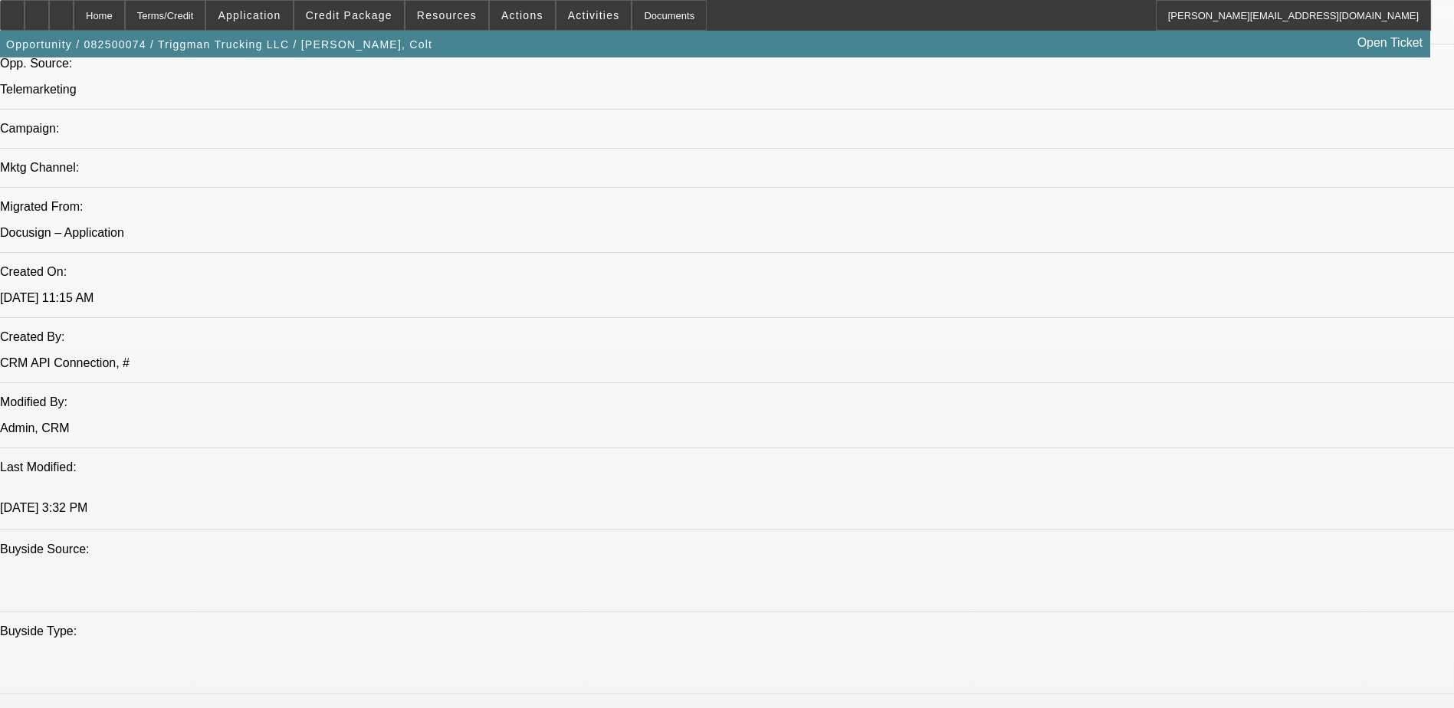
scroll to position [1073, 0]
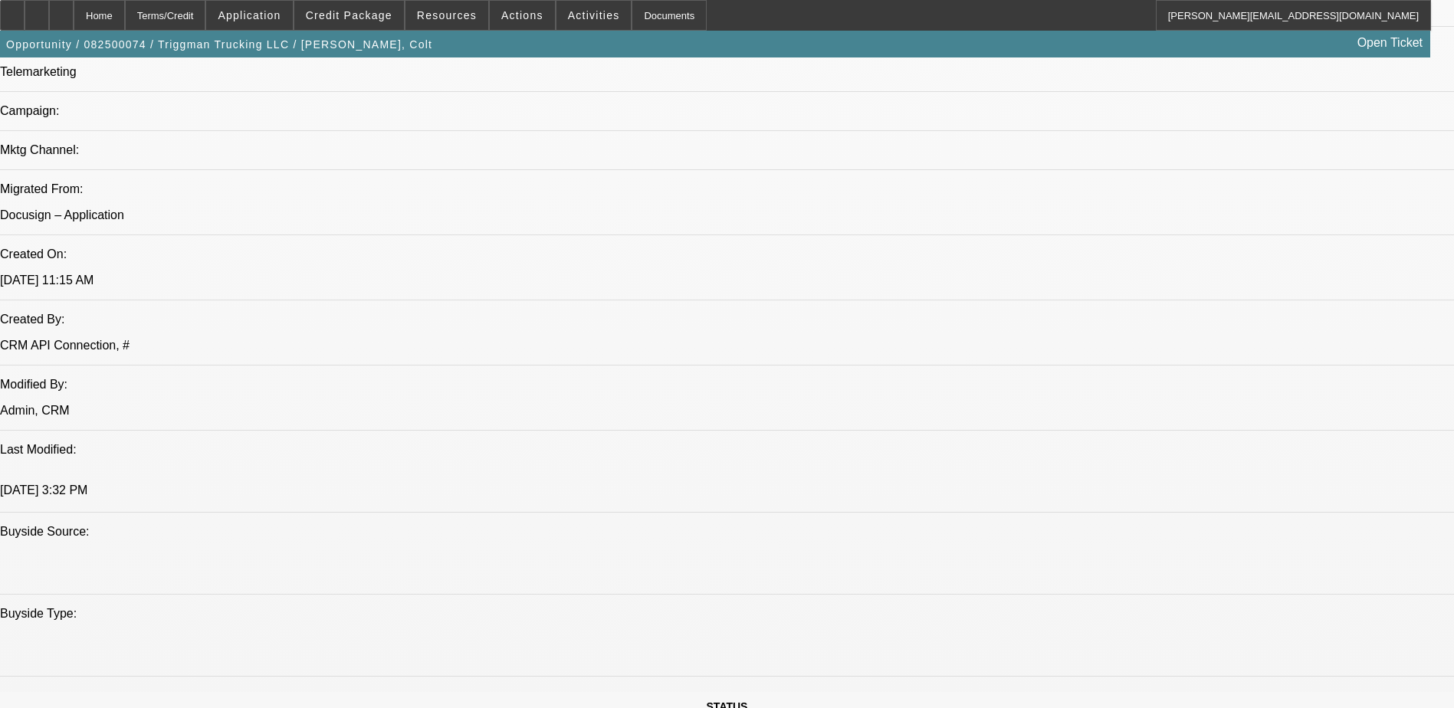
scroll to position [0, 0]
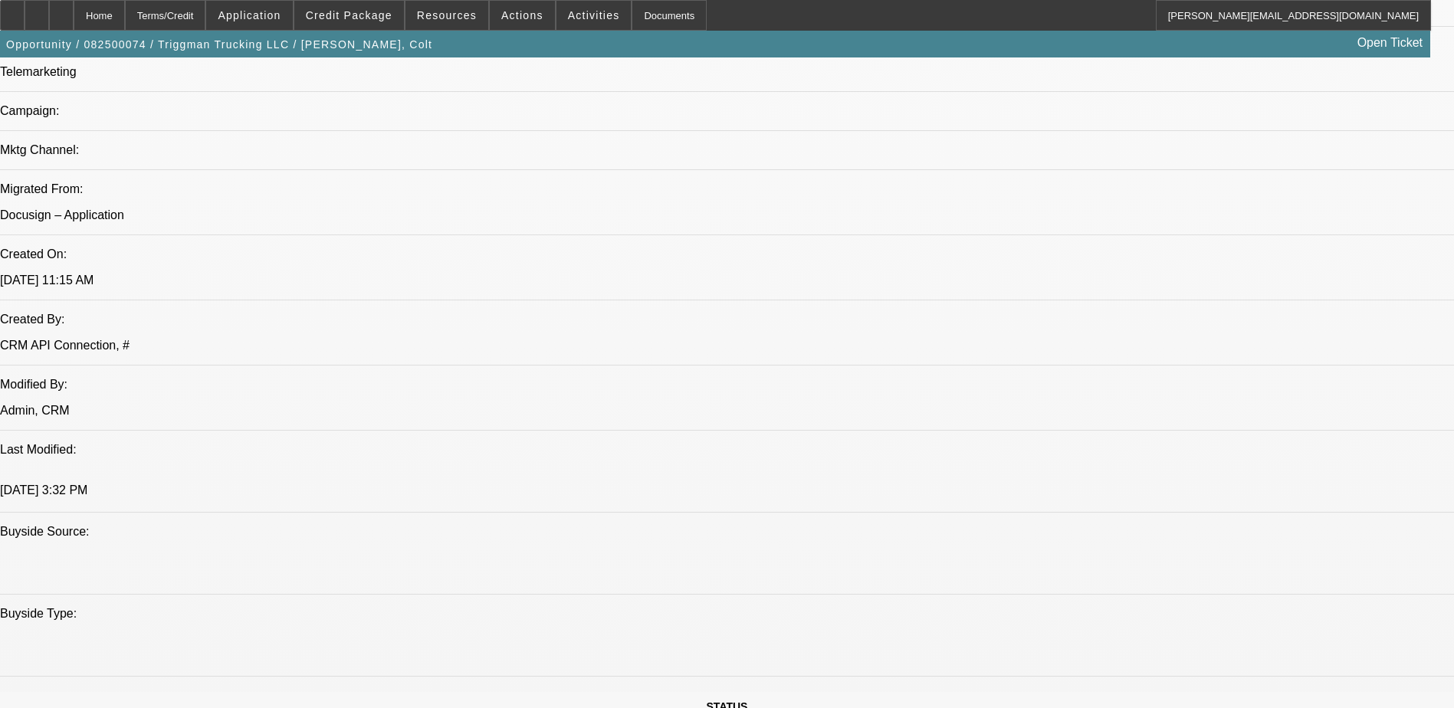
scroll to position [2690, 0]
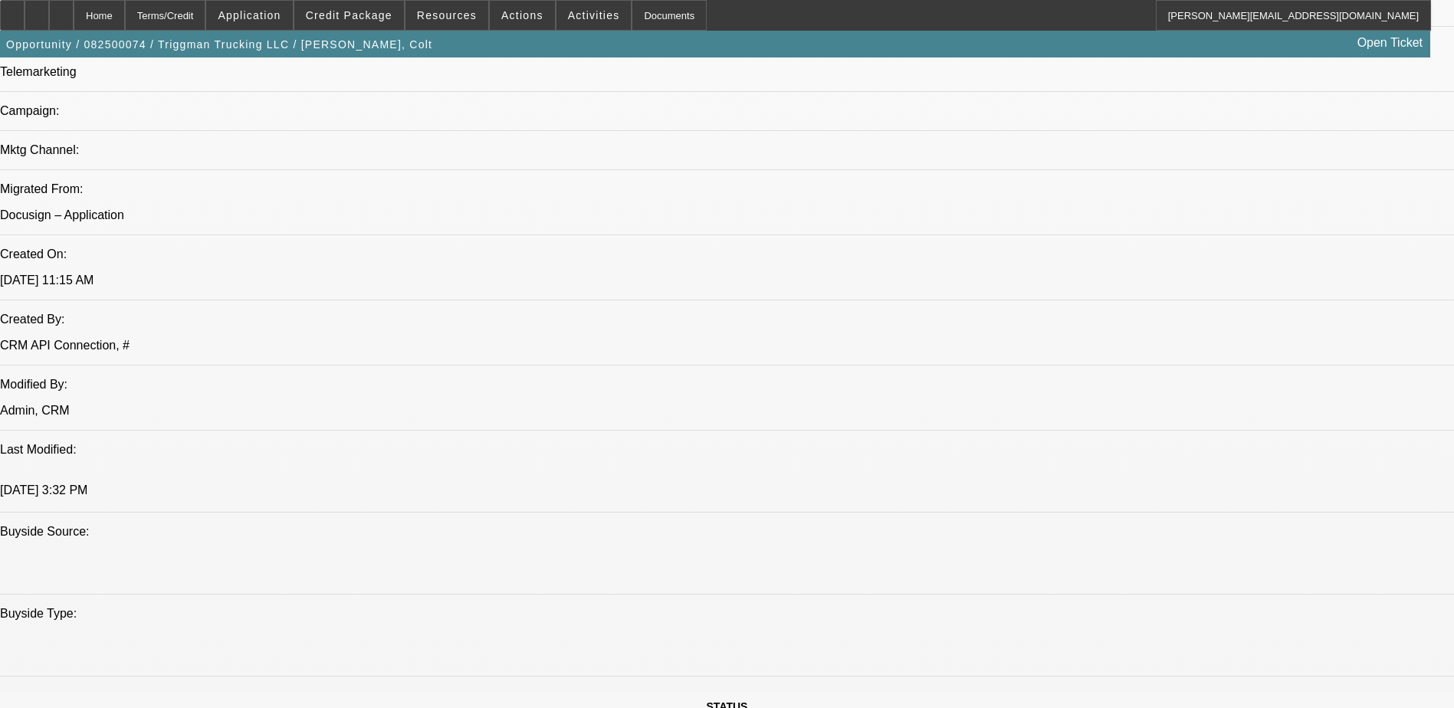
scroll to position [2154, 0]
drag, startPoint x: 1102, startPoint y: 348, endPoint x: 1103, endPoint y: 340, distance: 7.8
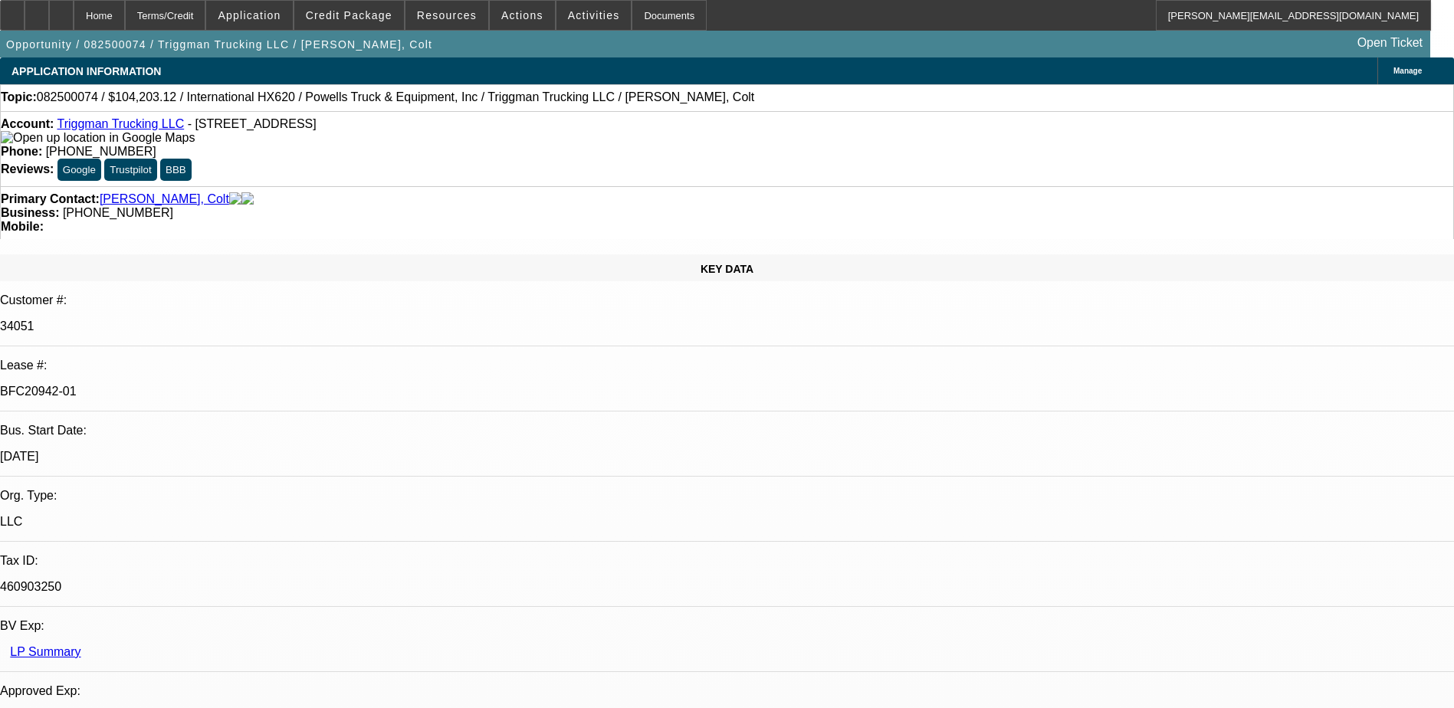
scroll to position [1924, 0]
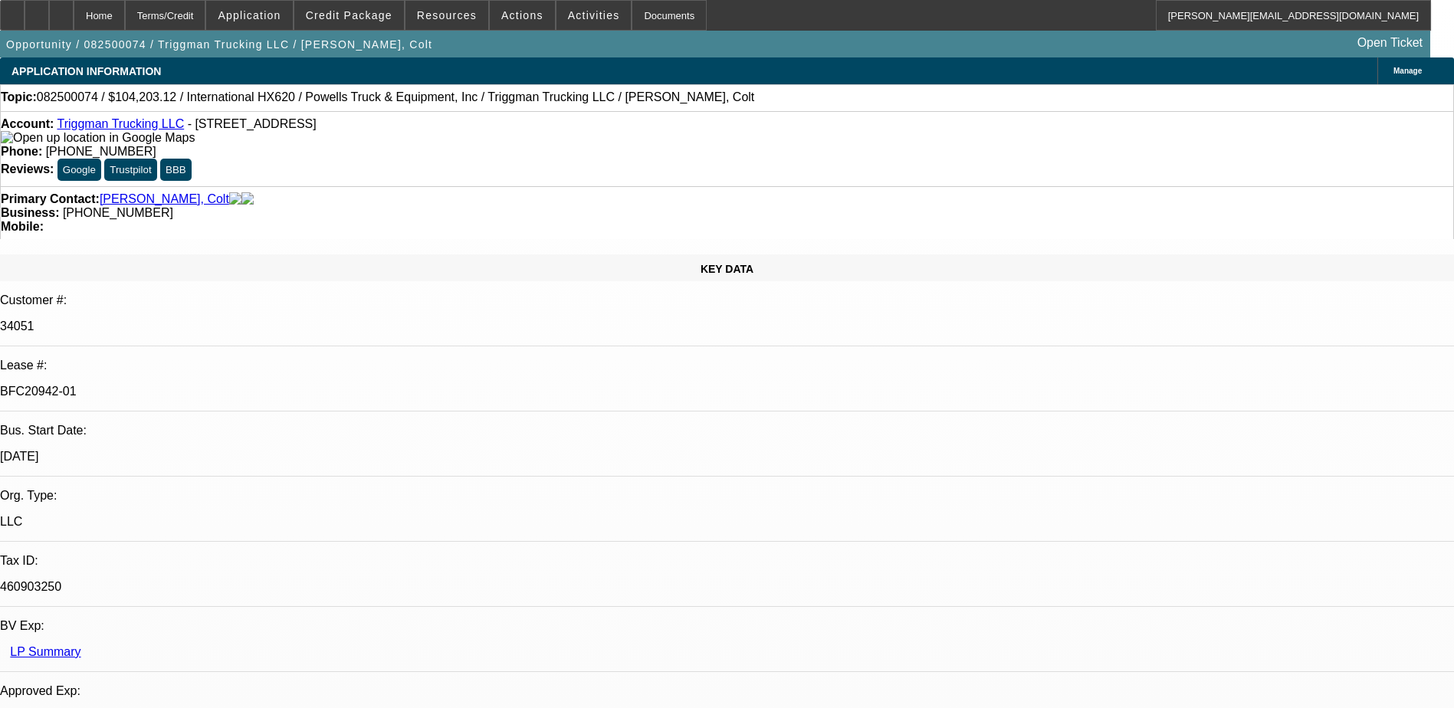
scroll to position [1004, 0]
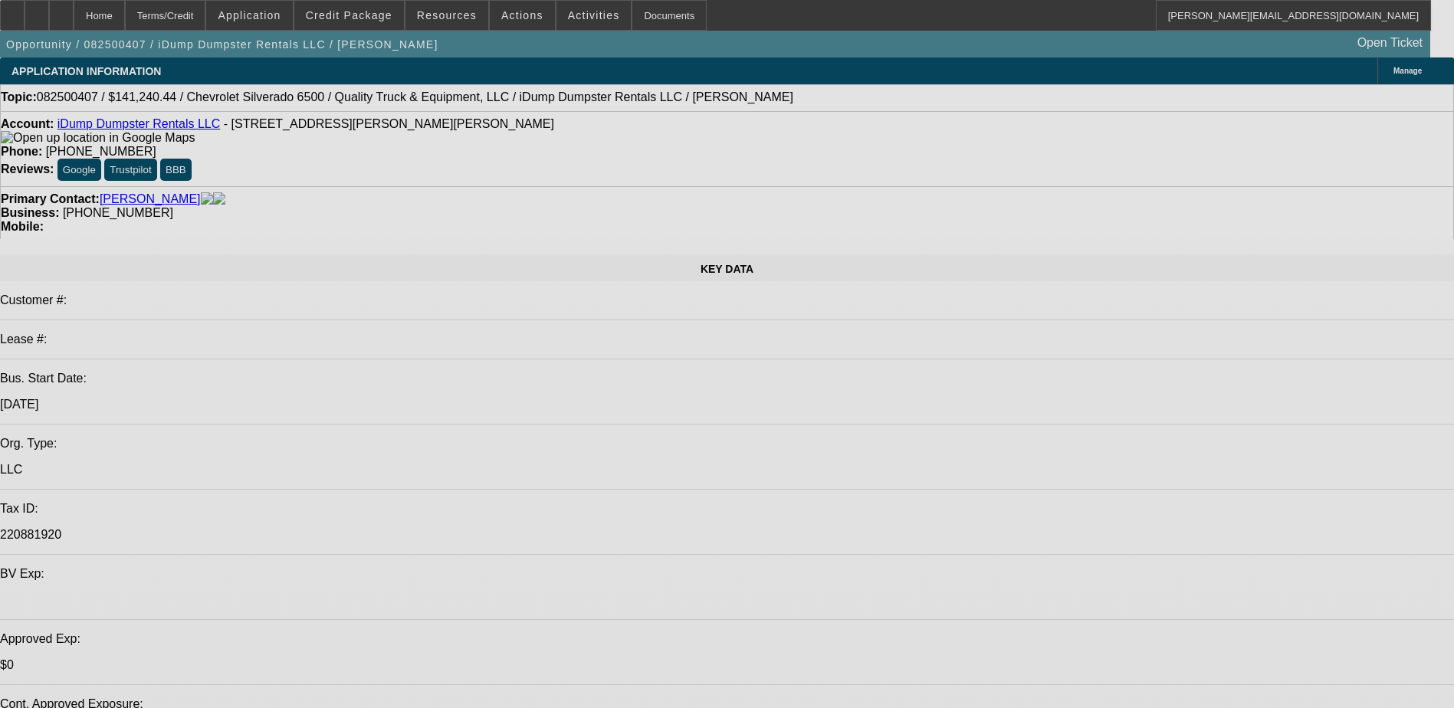
select select "0"
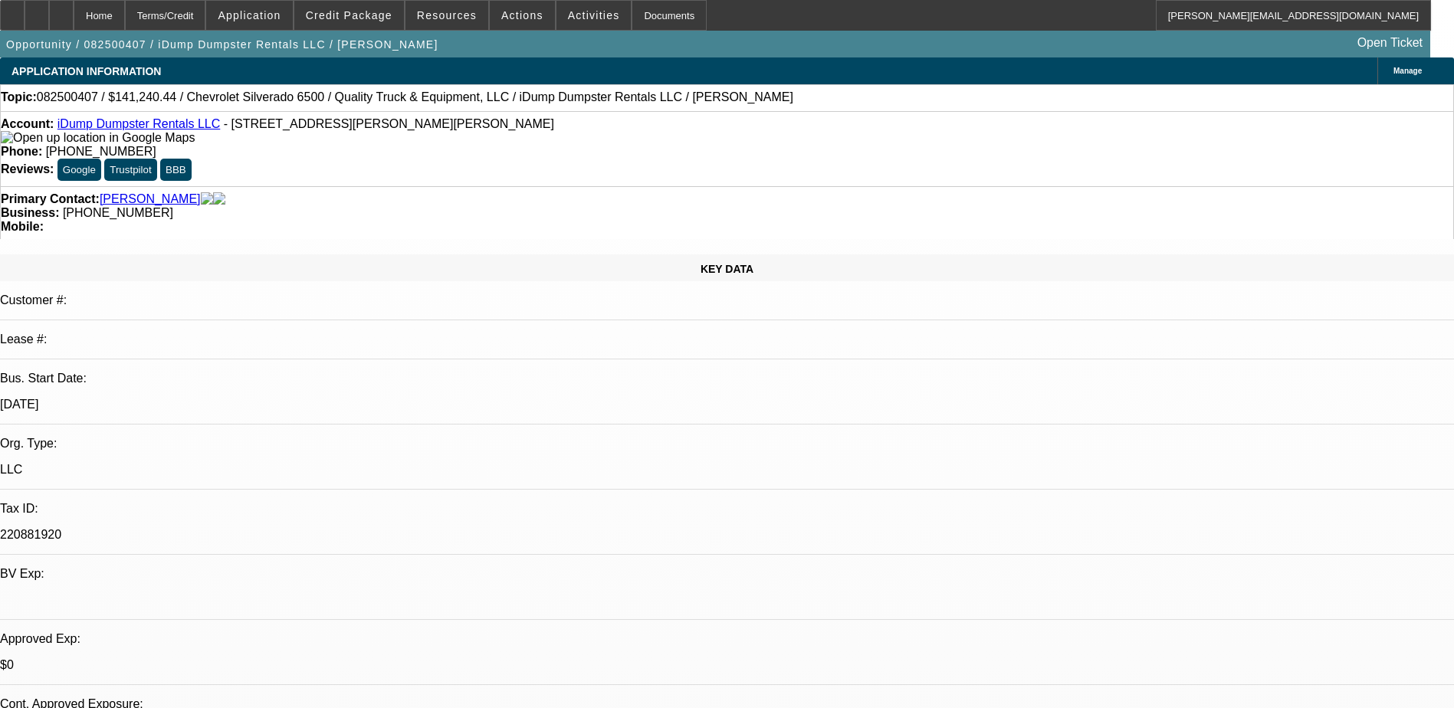
select select "0"
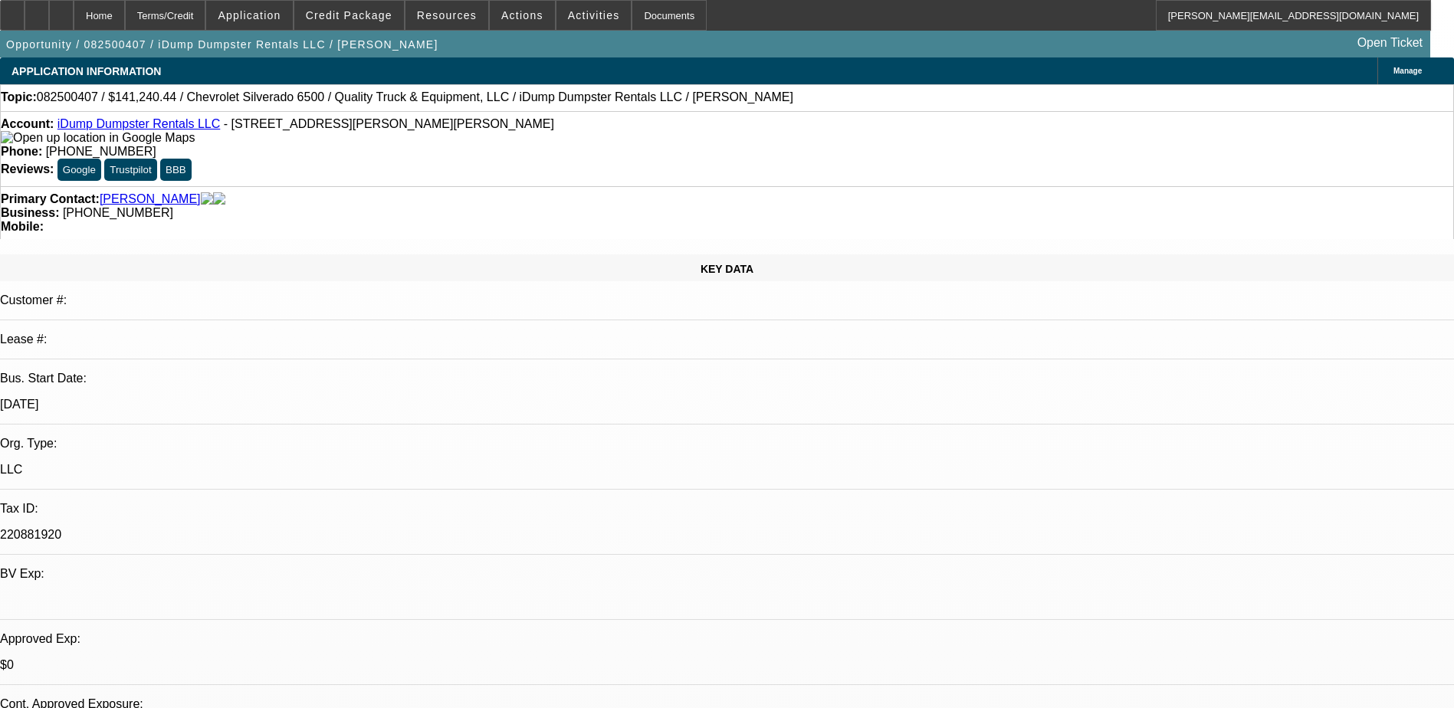
select select "0"
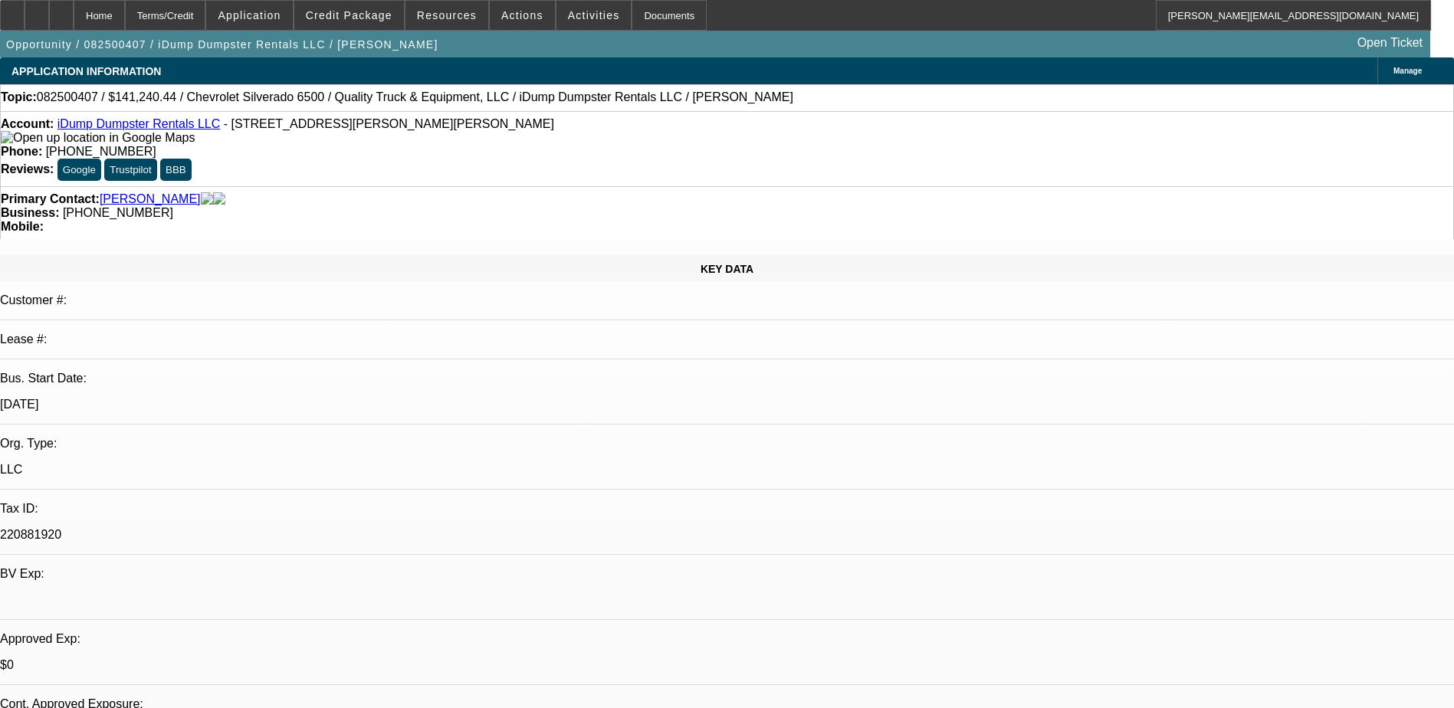
select select "0"
select select "1"
select select "6"
select select "1"
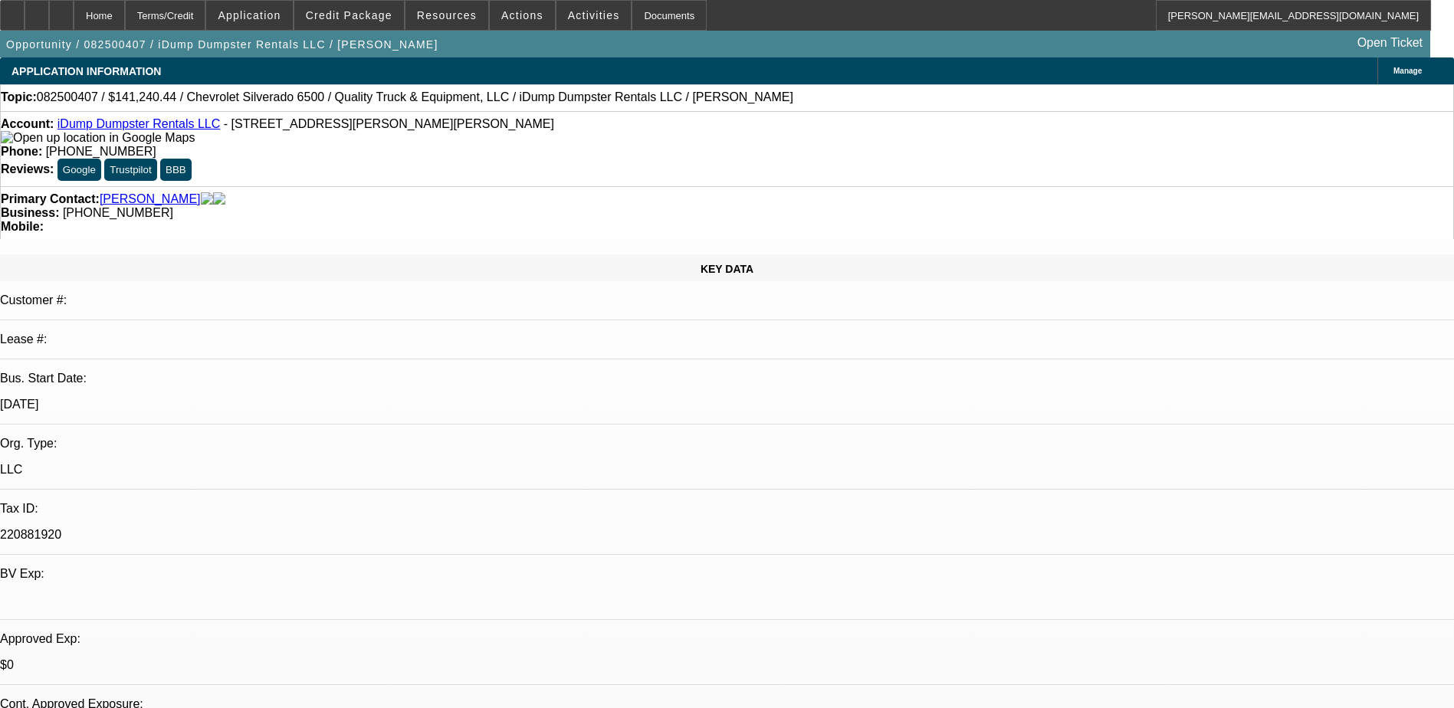
select select "1"
select select "6"
select select "1"
select select "6"
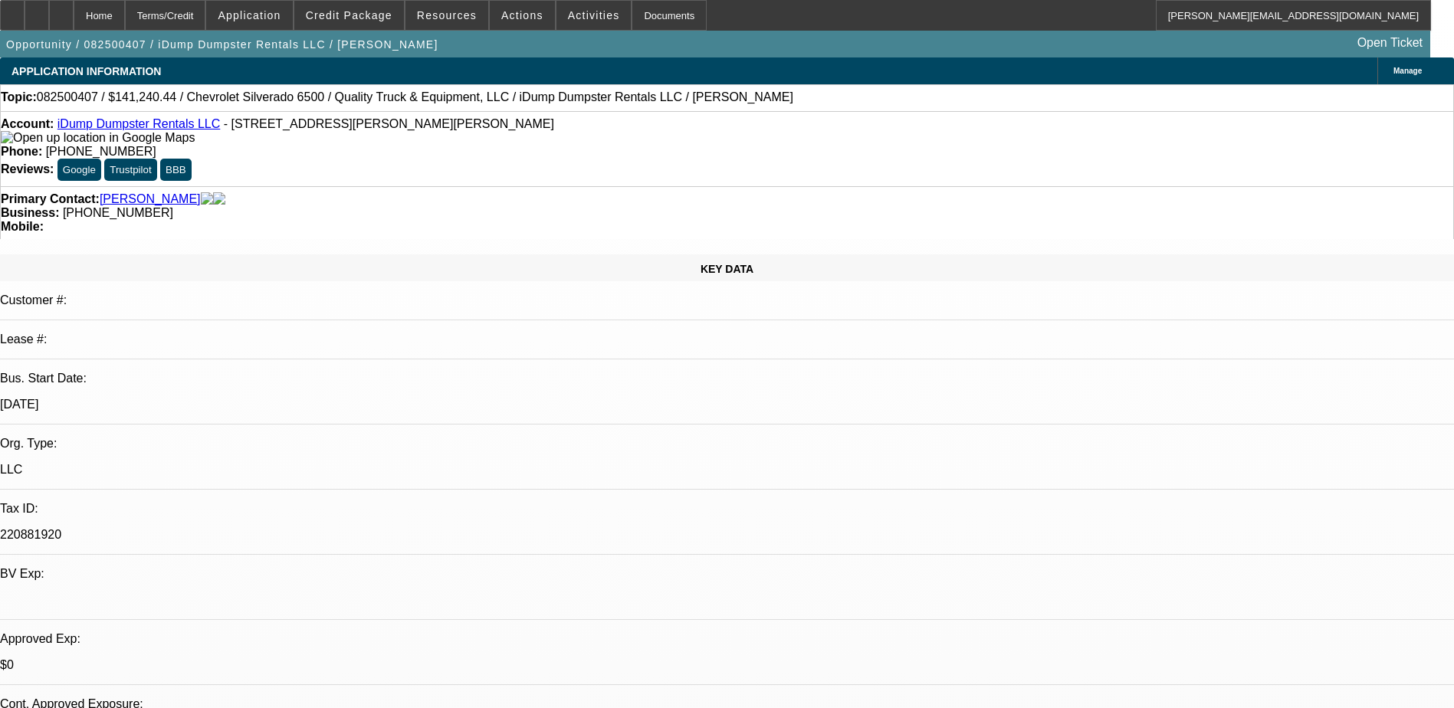
select select "1"
select select "6"
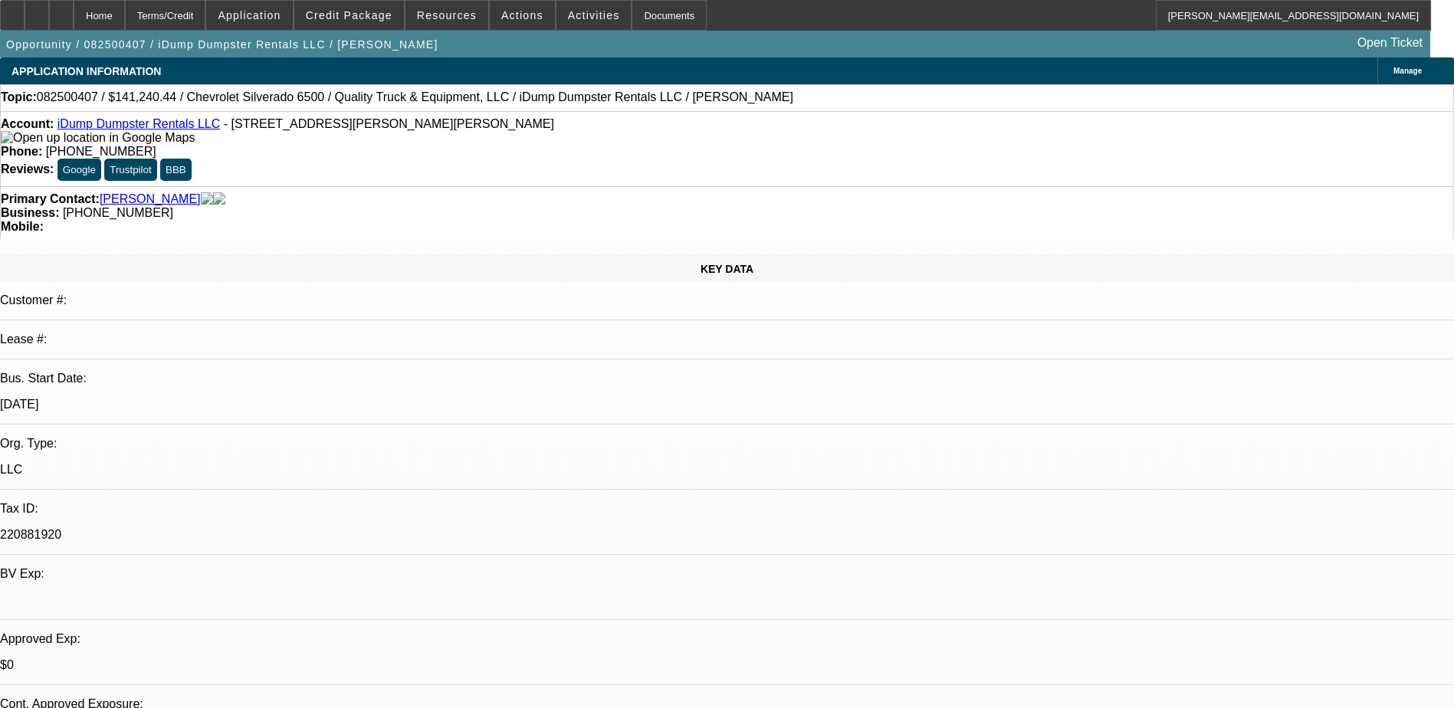
select select "0"
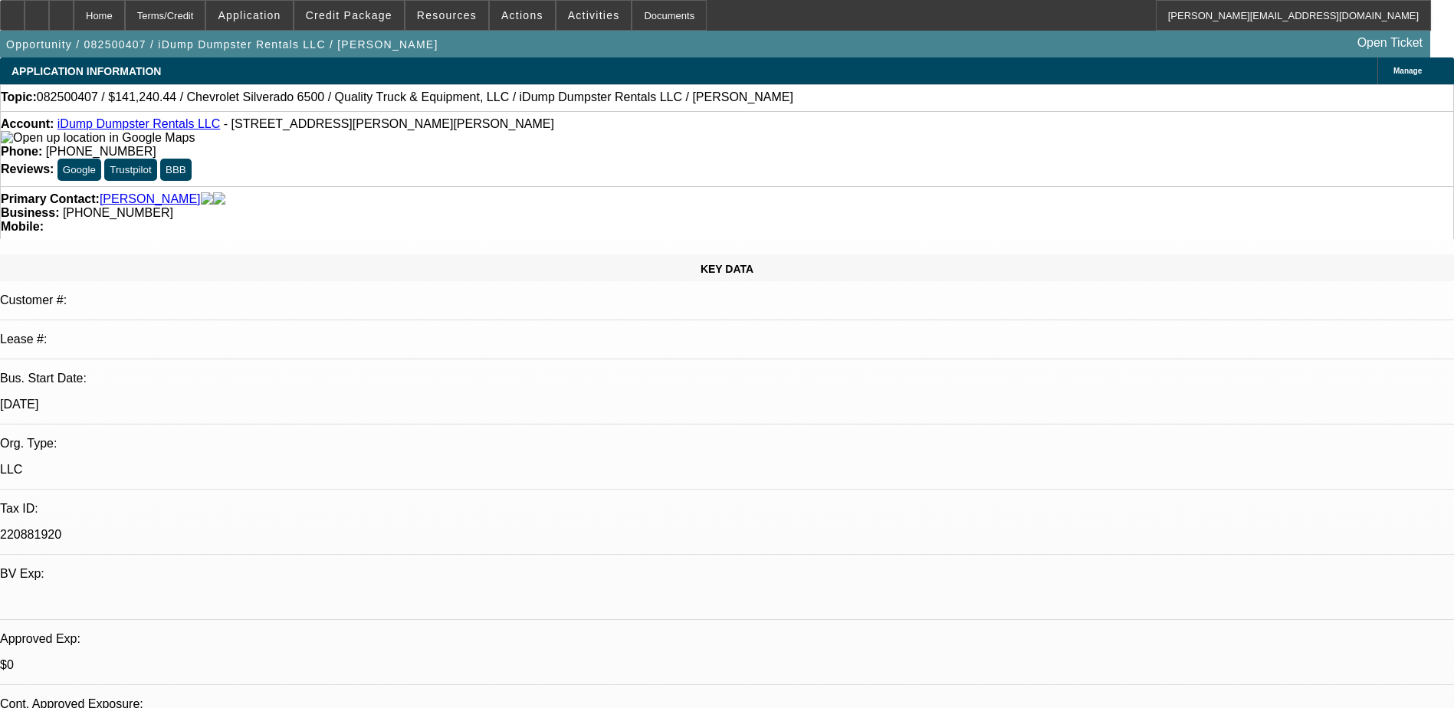
select select "0"
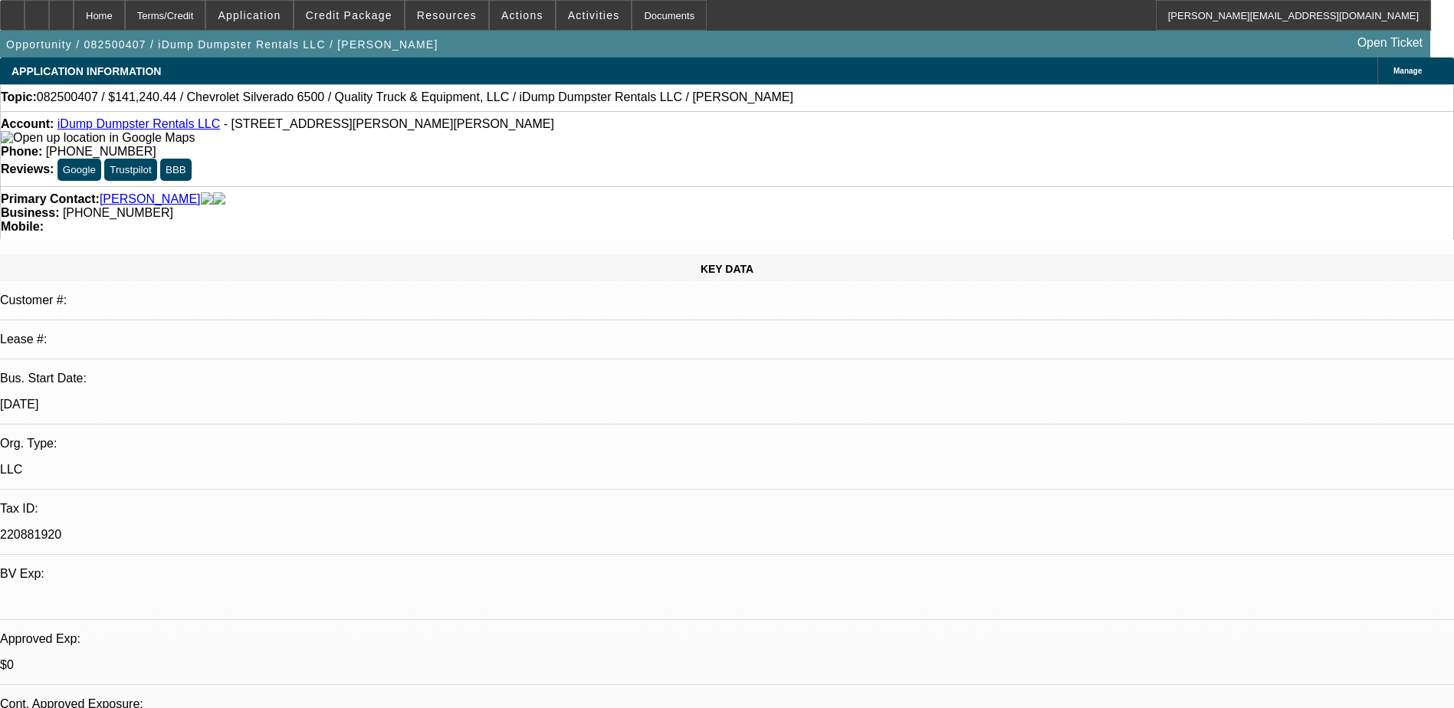
select select "0"
select select "1"
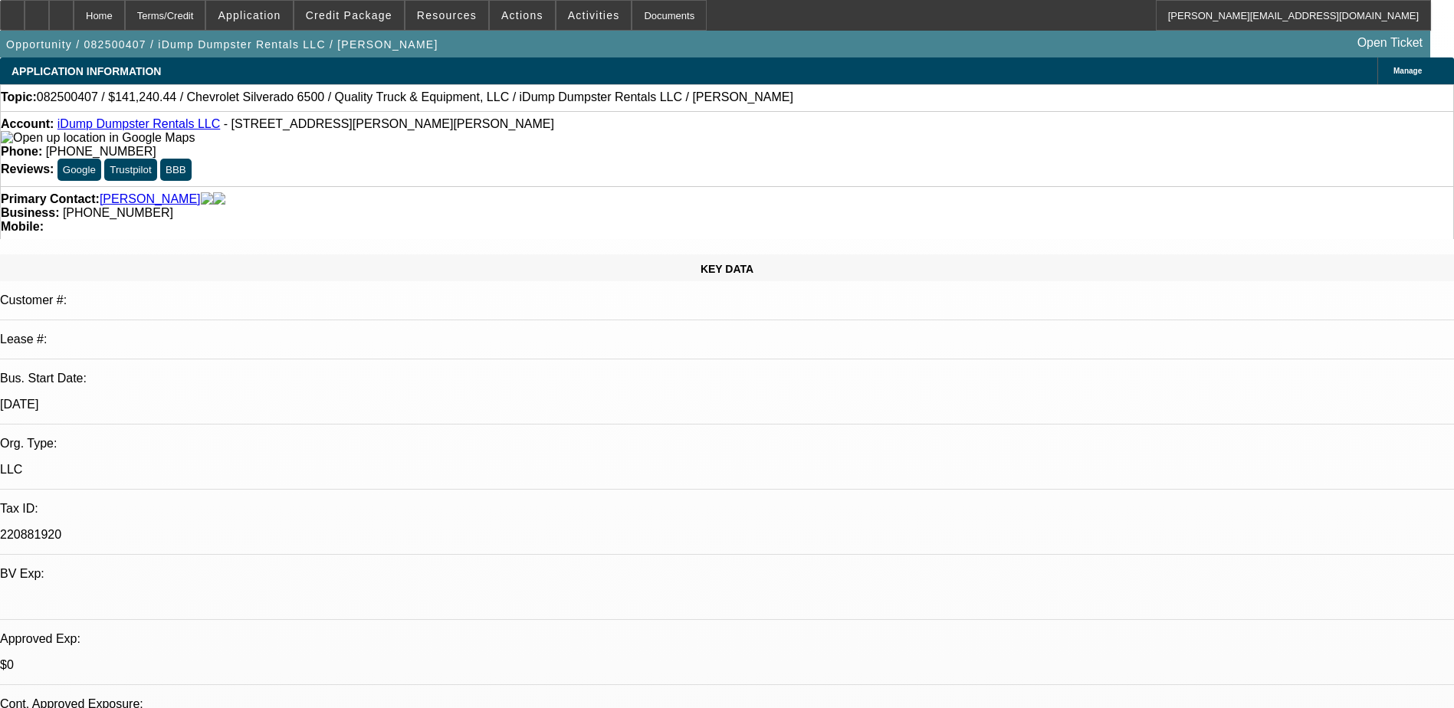
select select "1"
select select "6"
select select "1"
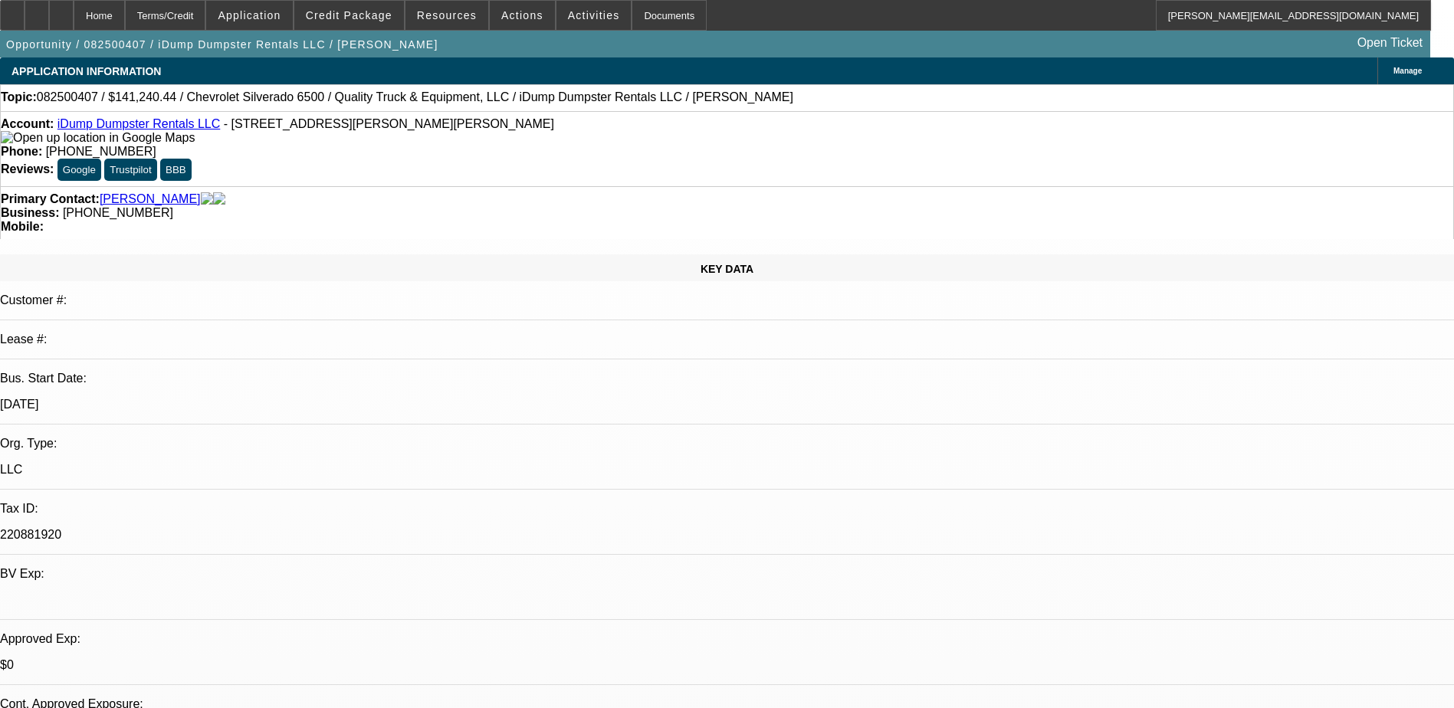
select select "6"
select select "1"
select select "6"
select select "1"
select select "6"
